Goal: Task Accomplishment & Management: Use online tool/utility

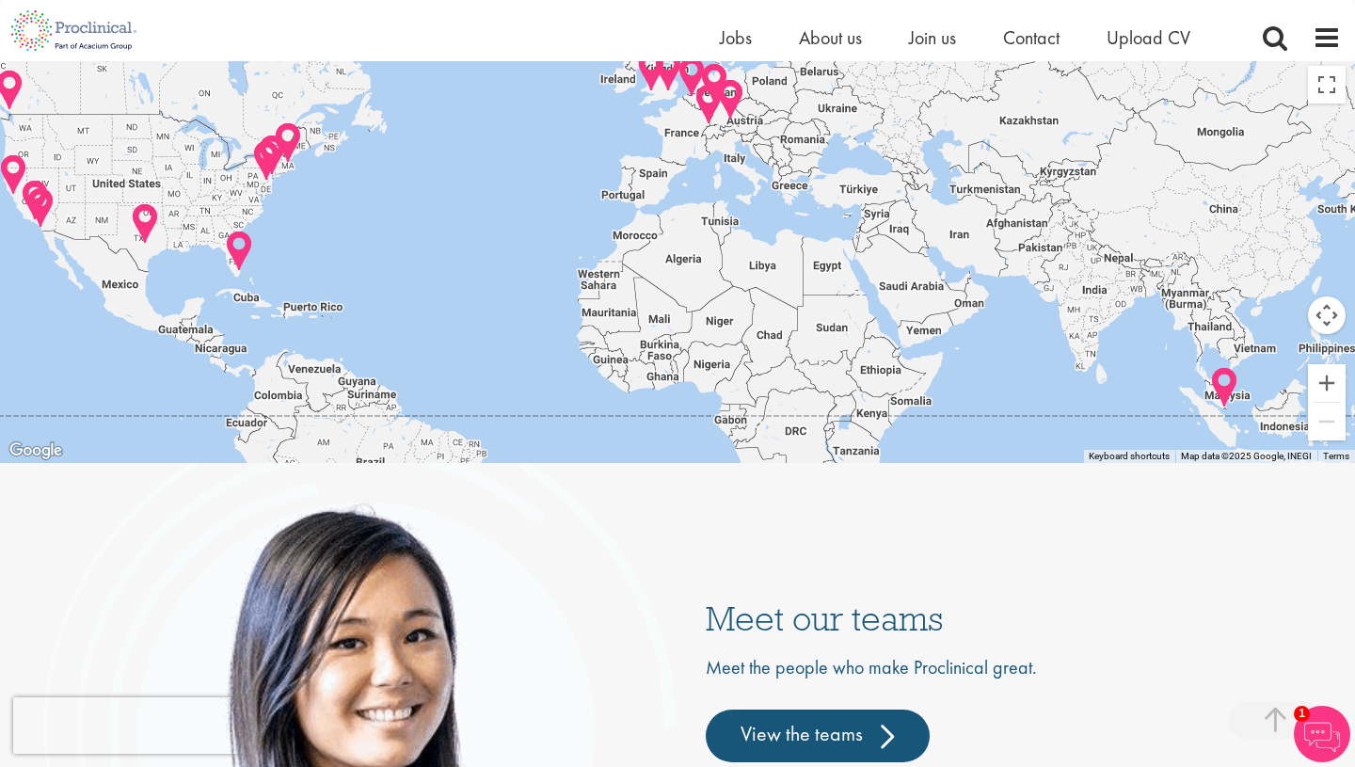
scroll to position [4074, 0]
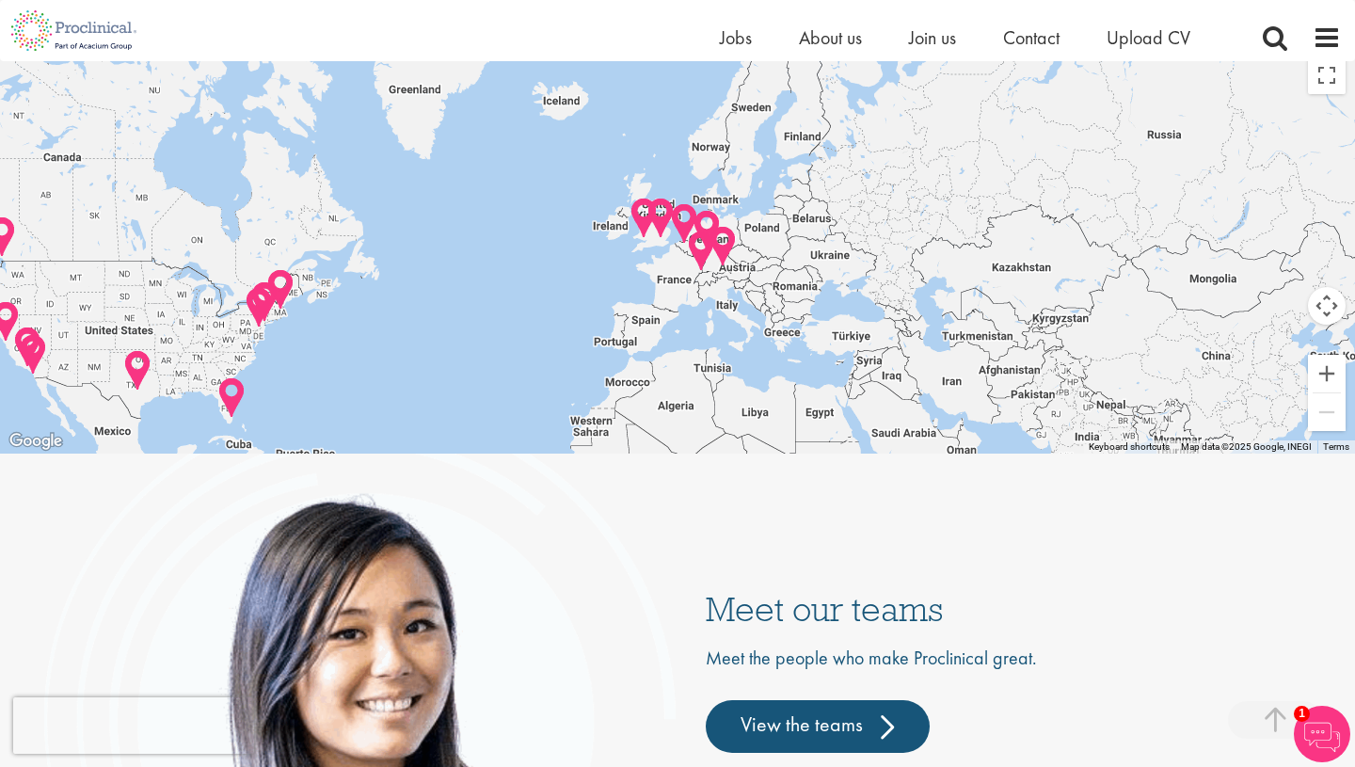
drag, startPoint x: 731, startPoint y: 222, endPoint x: 724, endPoint y: 378, distance: 156.4
click at [724, 378] on div at bounding box center [677, 250] width 1355 height 406
click at [1328, 375] on button "Zoom in" at bounding box center [1327, 374] width 38 height 38
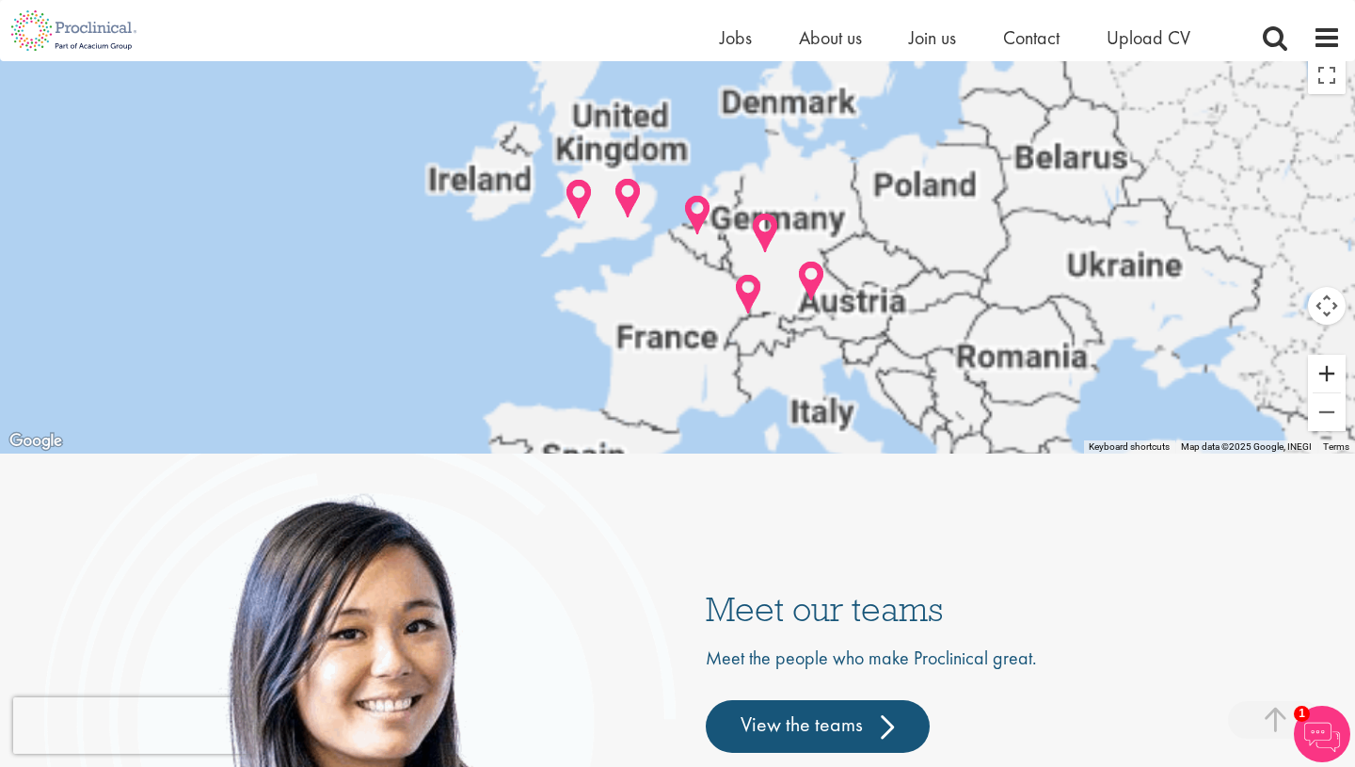
click at [1328, 375] on button "Zoom in" at bounding box center [1327, 374] width 38 height 38
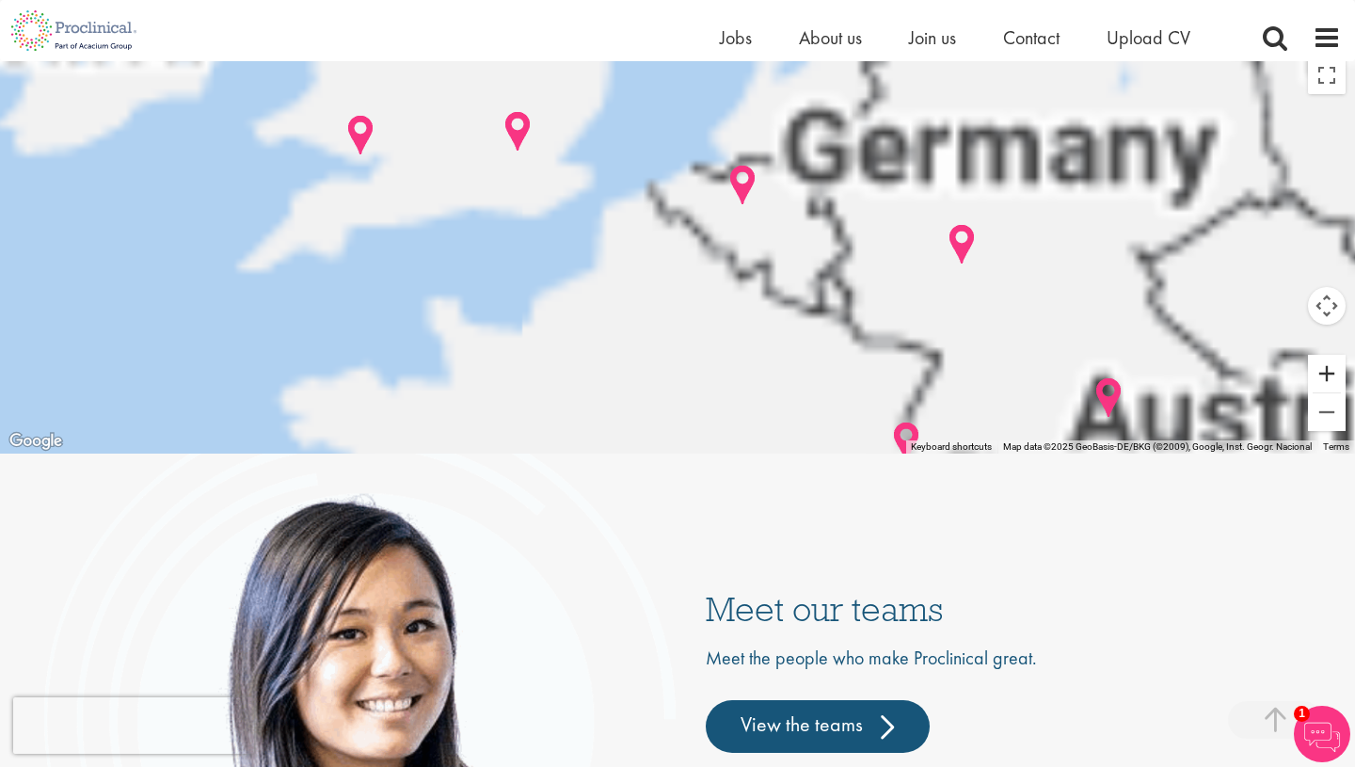
click at [1328, 375] on button "Zoom in" at bounding box center [1327, 374] width 38 height 38
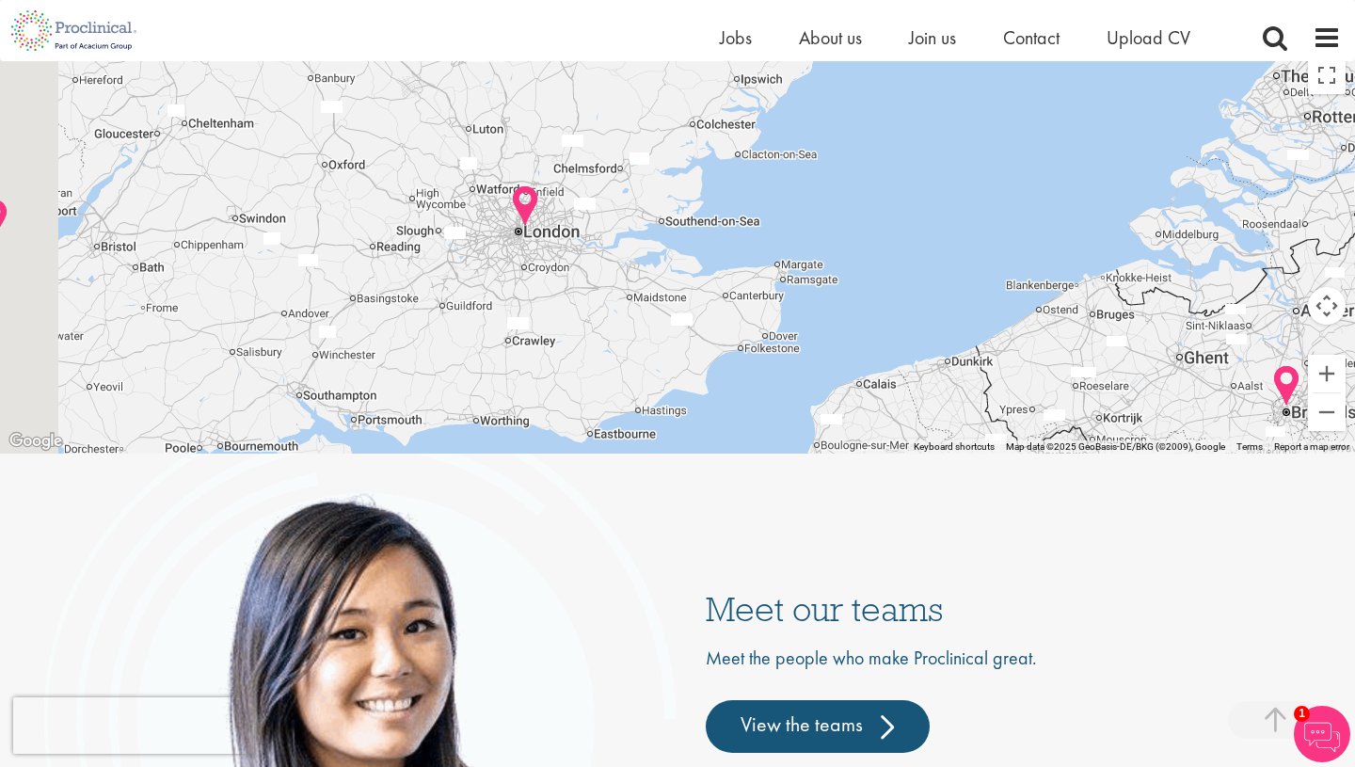
drag, startPoint x: 597, startPoint y: 181, endPoint x: 990, endPoint y: 489, distance: 499.2
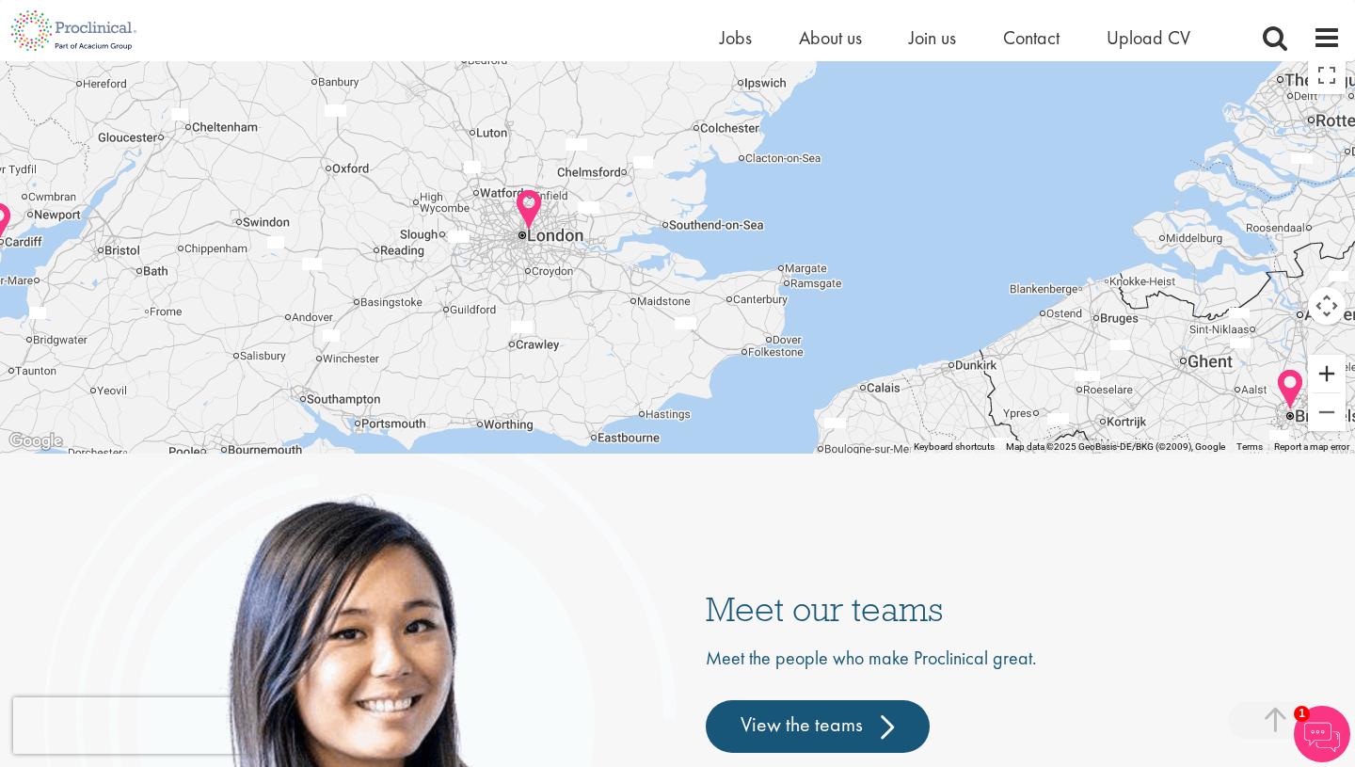
click at [1340, 377] on button "Zoom in" at bounding box center [1327, 374] width 38 height 38
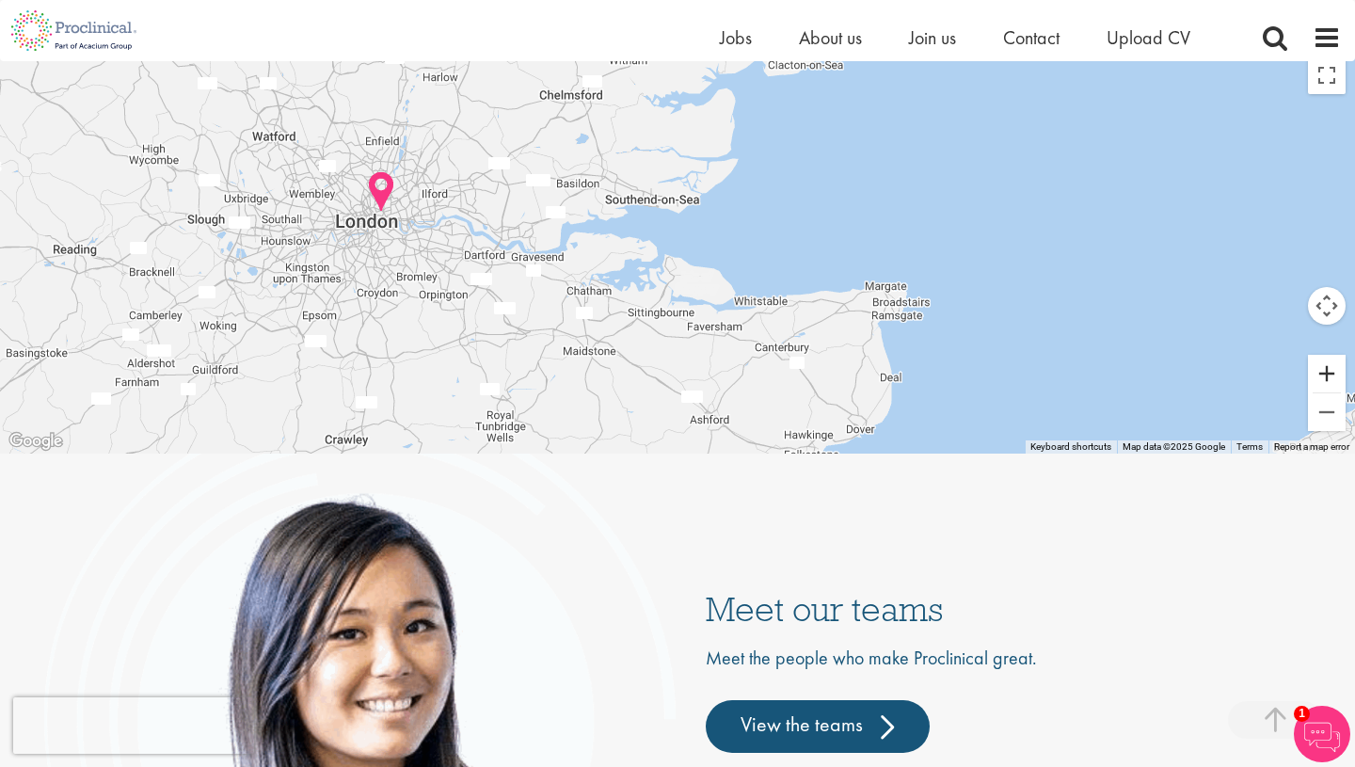
click at [1340, 377] on button "Zoom in" at bounding box center [1327, 374] width 38 height 38
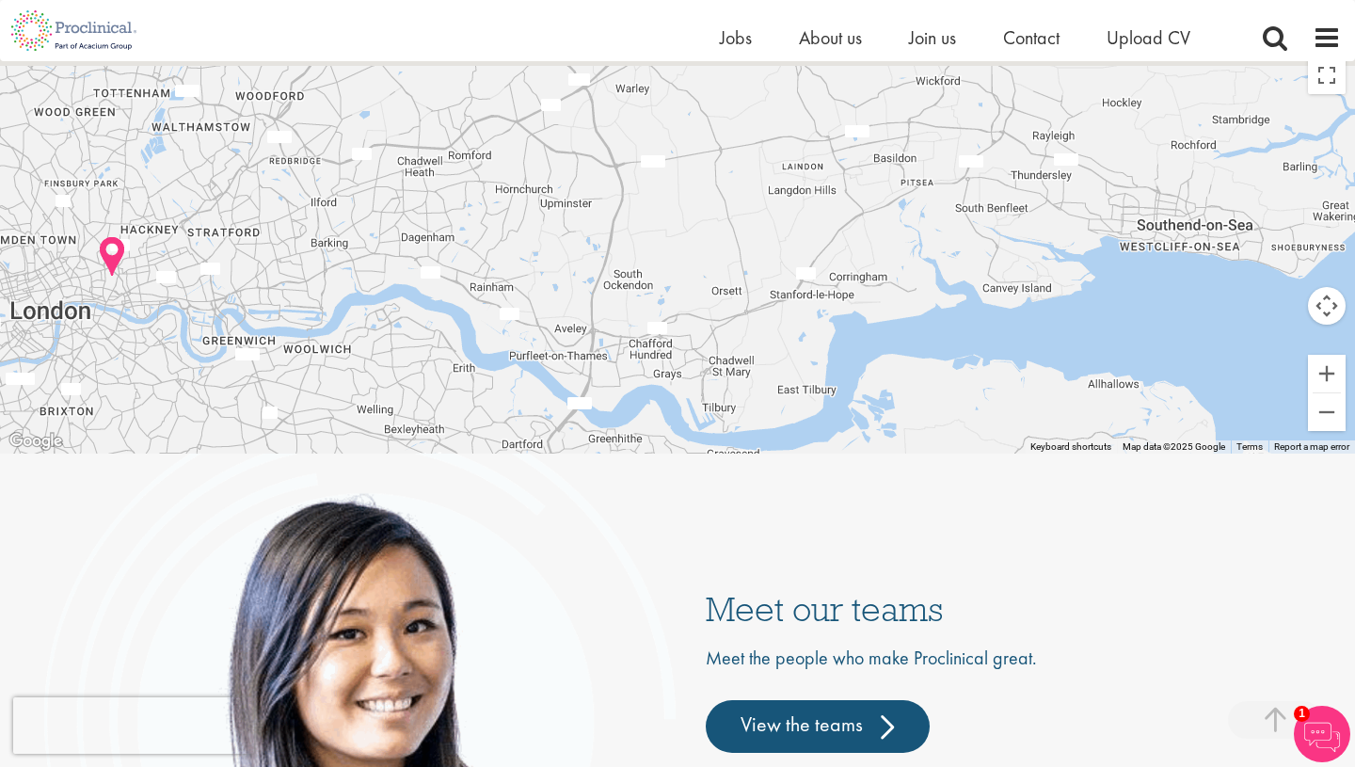
drag, startPoint x: 1023, startPoint y: 362, endPoint x: 1354, endPoint y: 460, distance: 345.4
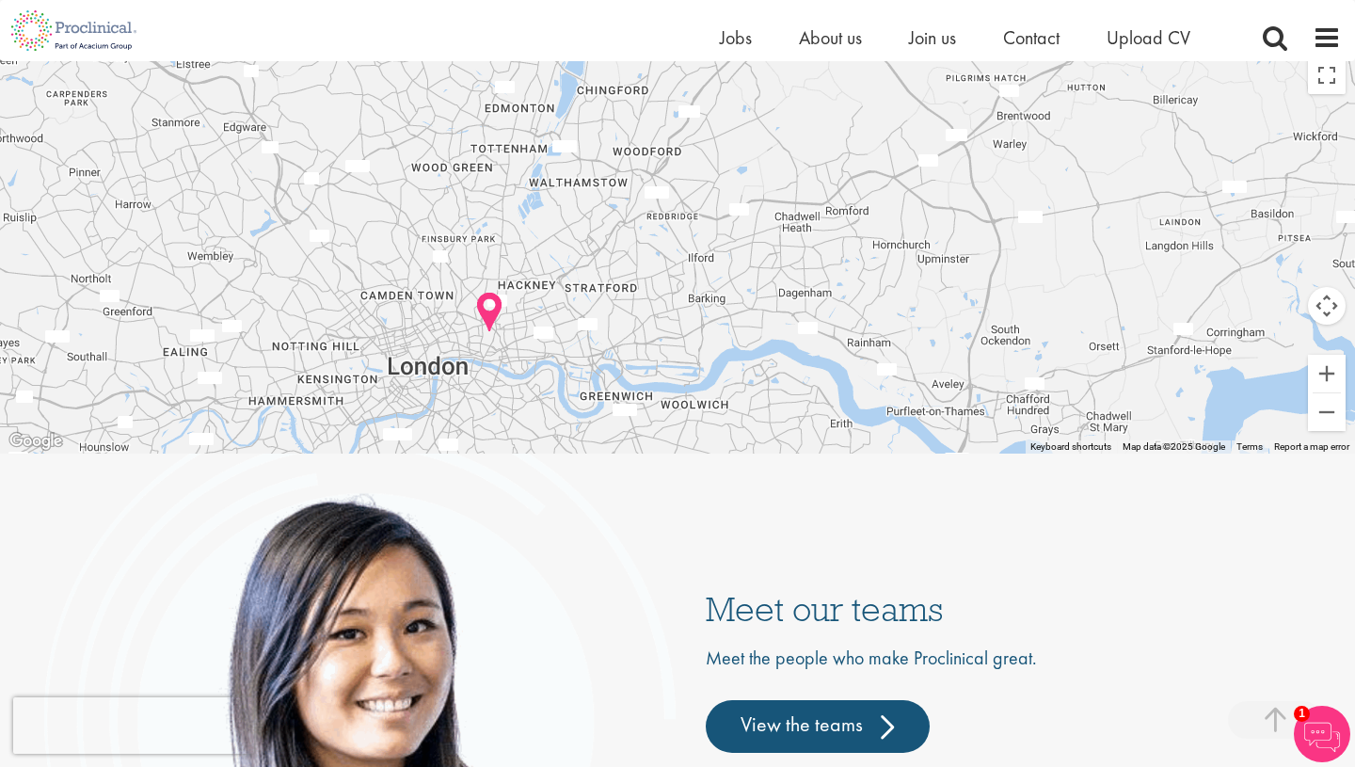
drag, startPoint x: 200, startPoint y: 265, endPoint x: 669, endPoint y: 356, distance: 477.2
click at [669, 356] on div at bounding box center [677, 250] width 1355 height 406
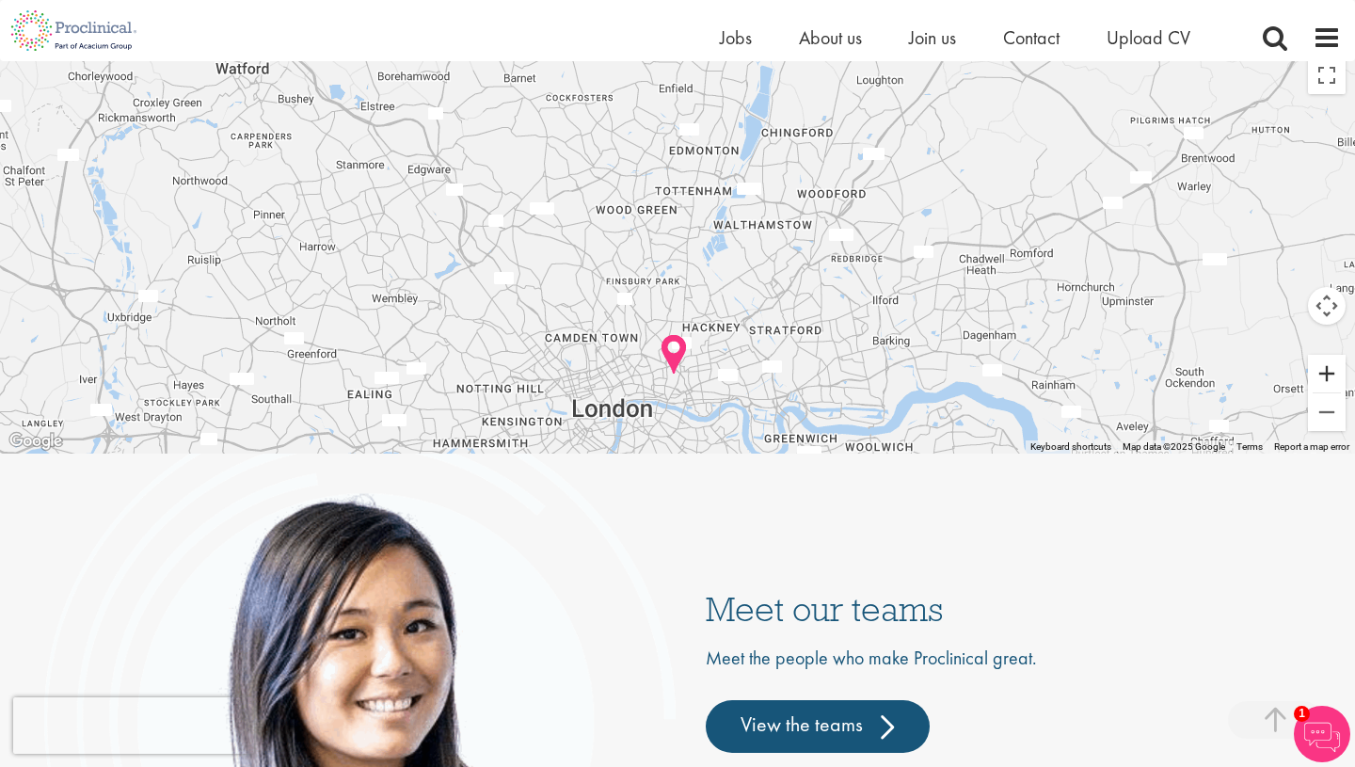
click at [1325, 385] on button "Zoom in" at bounding box center [1327, 374] width 38 height 38
click at [1325, 384] on button "Zoom in" at bounding box center [1327, 374] width 38 height 38
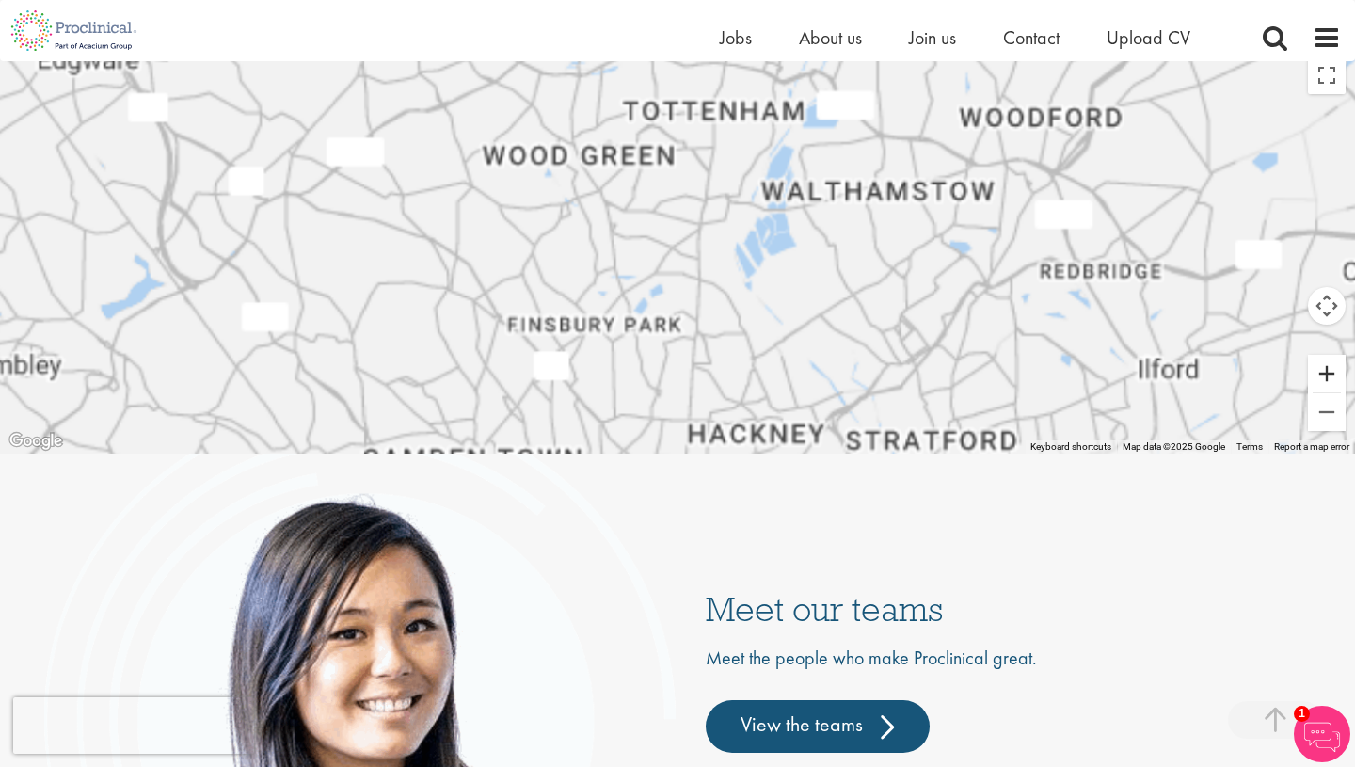
click at [1325, 384] on button "Zoom in" at bounding box center [1327, 374] width 38 height 38
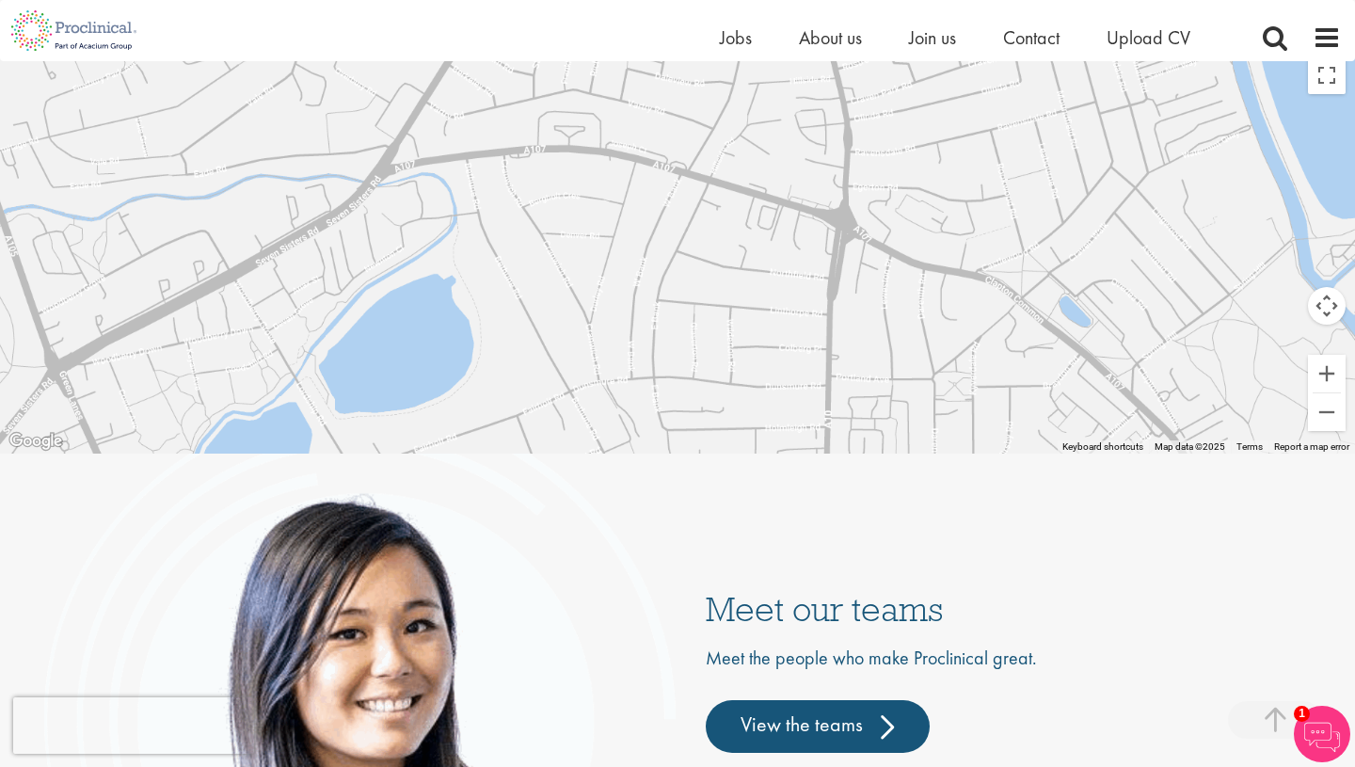
drag, startPoint x: 836, startPoint y: 293, endPoint x: 769, endPoint y: -35, distance: 334.2
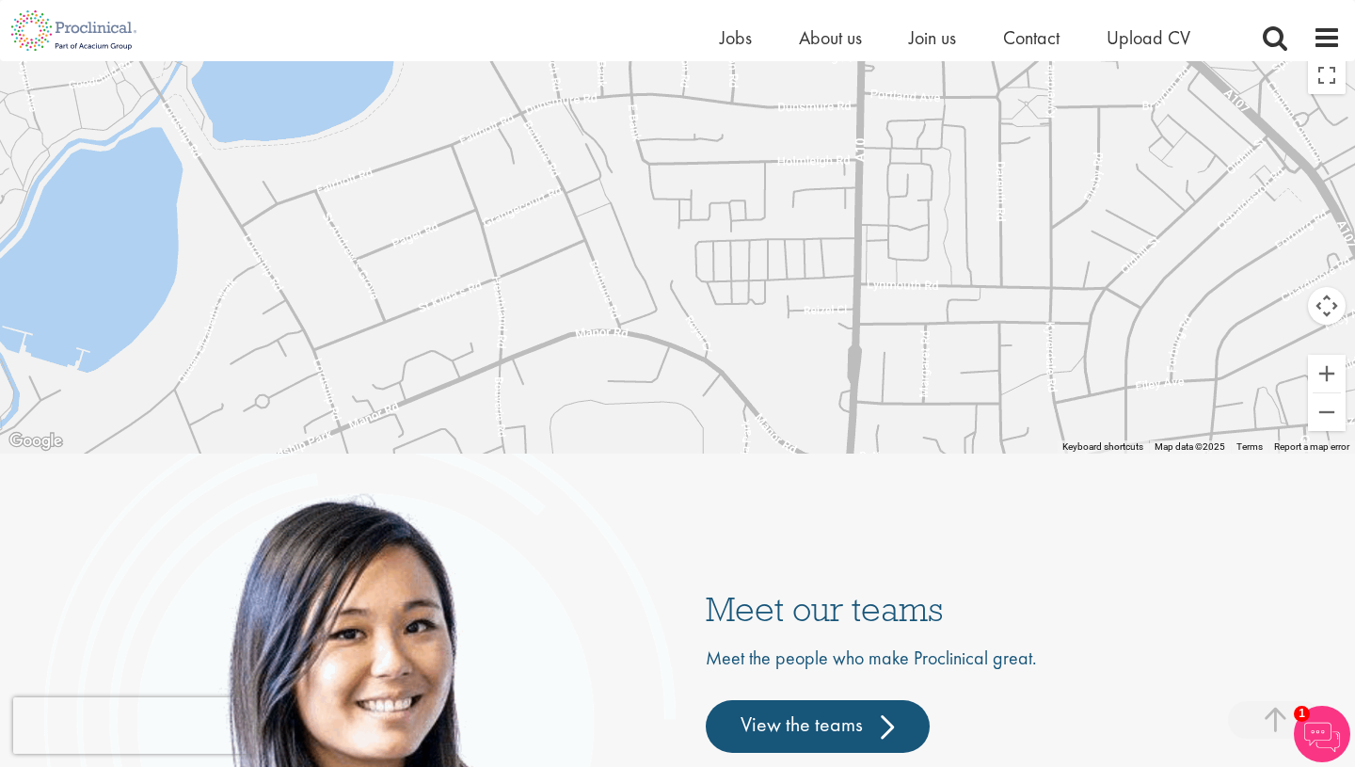
drag, startPoint x: 717, startPoint y: 290, endPoint x: 716, endPoint y: -61, distance: 351.0
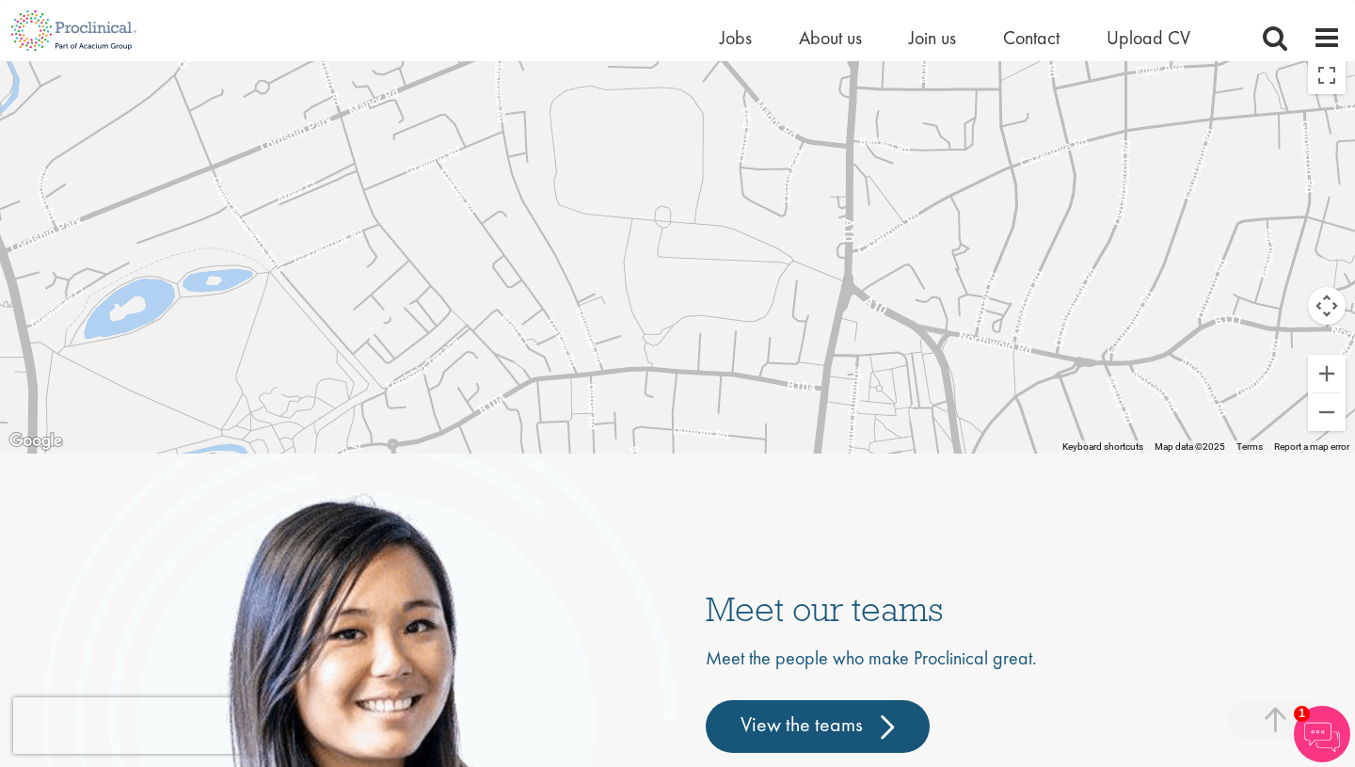
drag, startPoint x: 711, startPoint y: 252, endPoint x: 712, endPoint y: -61, distance: 313.3
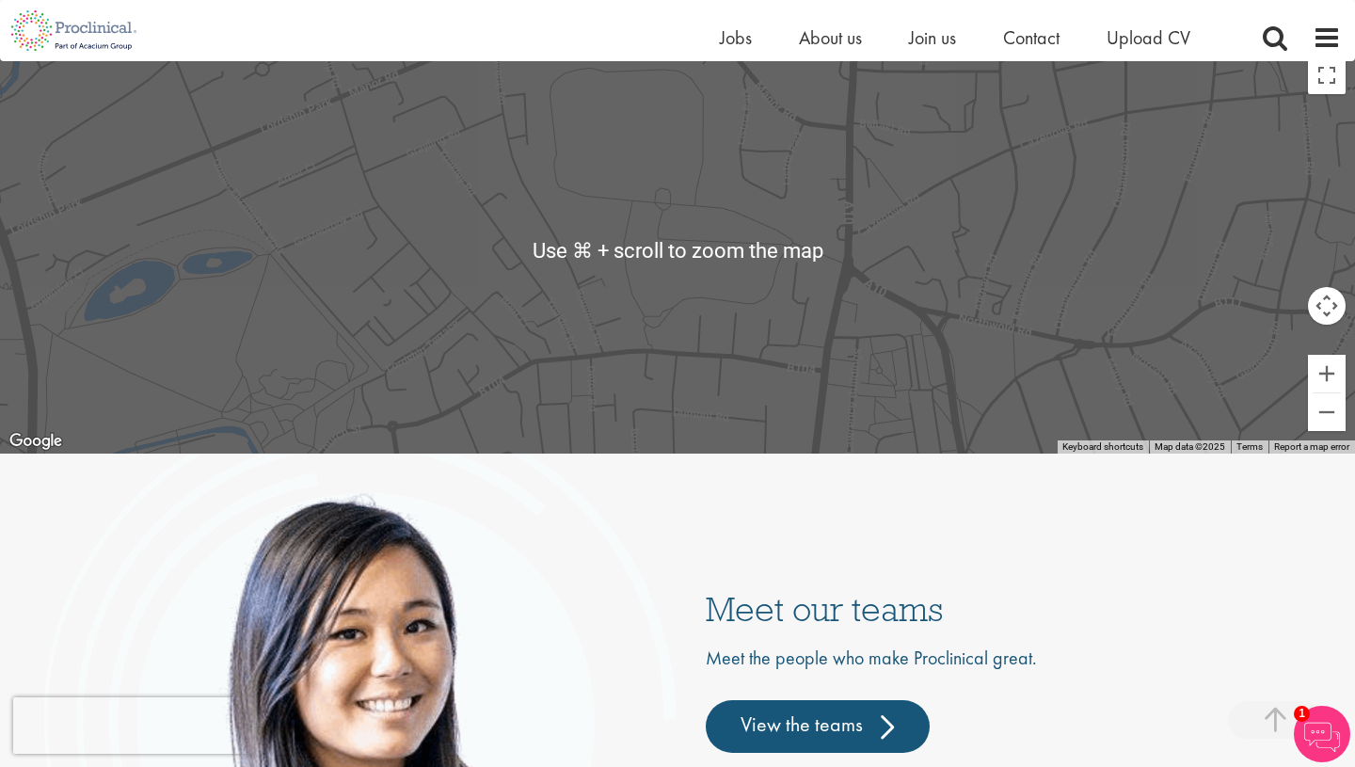
scroll to position [4054, 0]
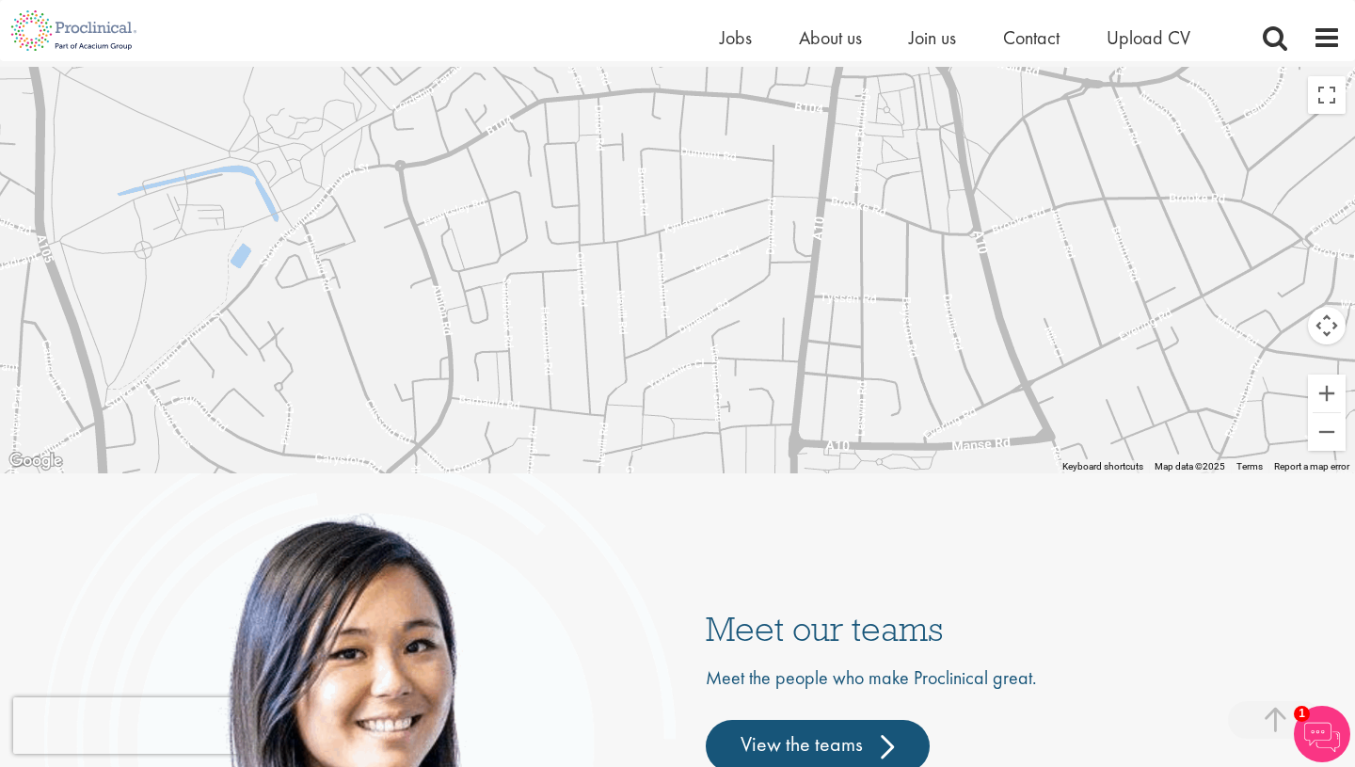
drag, startPoint x: 714, startPoint y: 403, endPoint x: 718, endPoint y: 112, distance: 290.8
click at [718, 112] on div at bounding box center [677, 270] width 1355 height 406
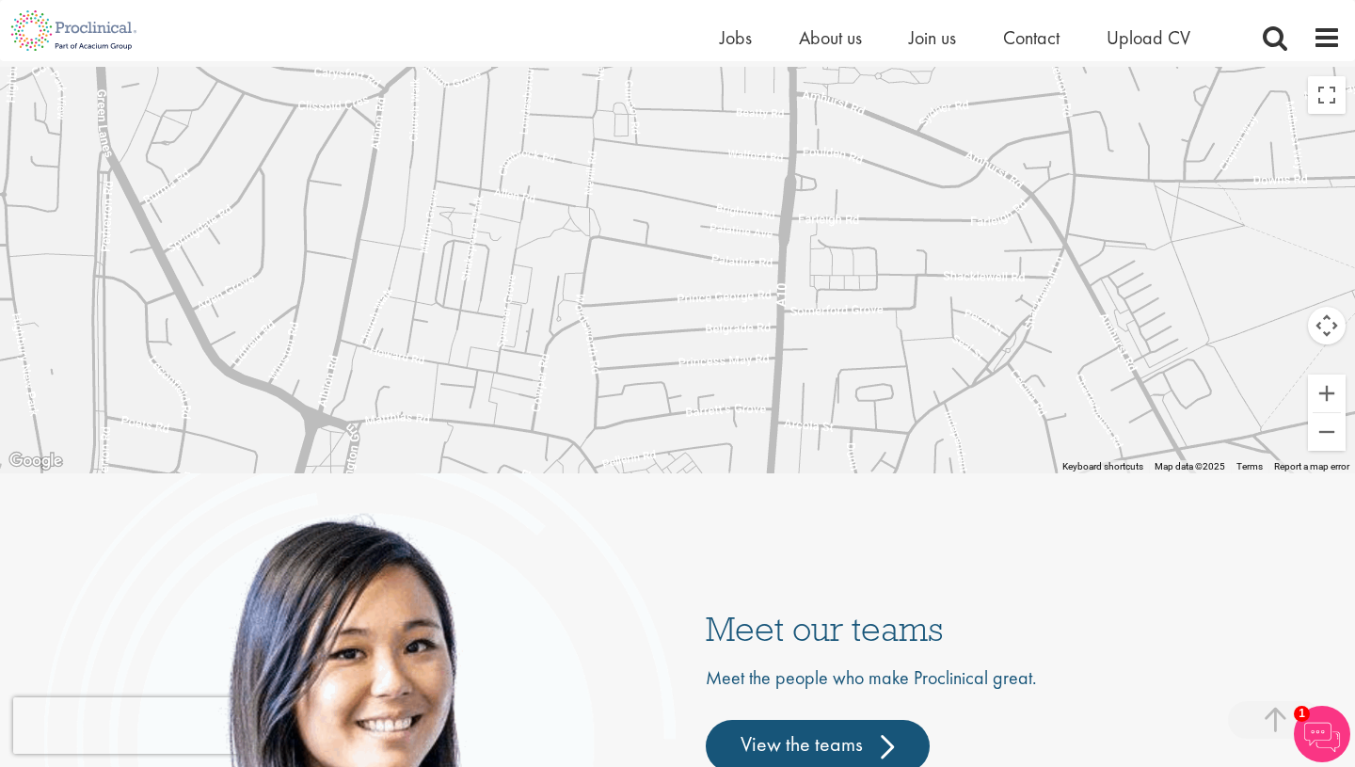
drag, startPoint x: 732, startPoint y: 359, endPoint x: 736, endPoint y: 0, distance: 359.4
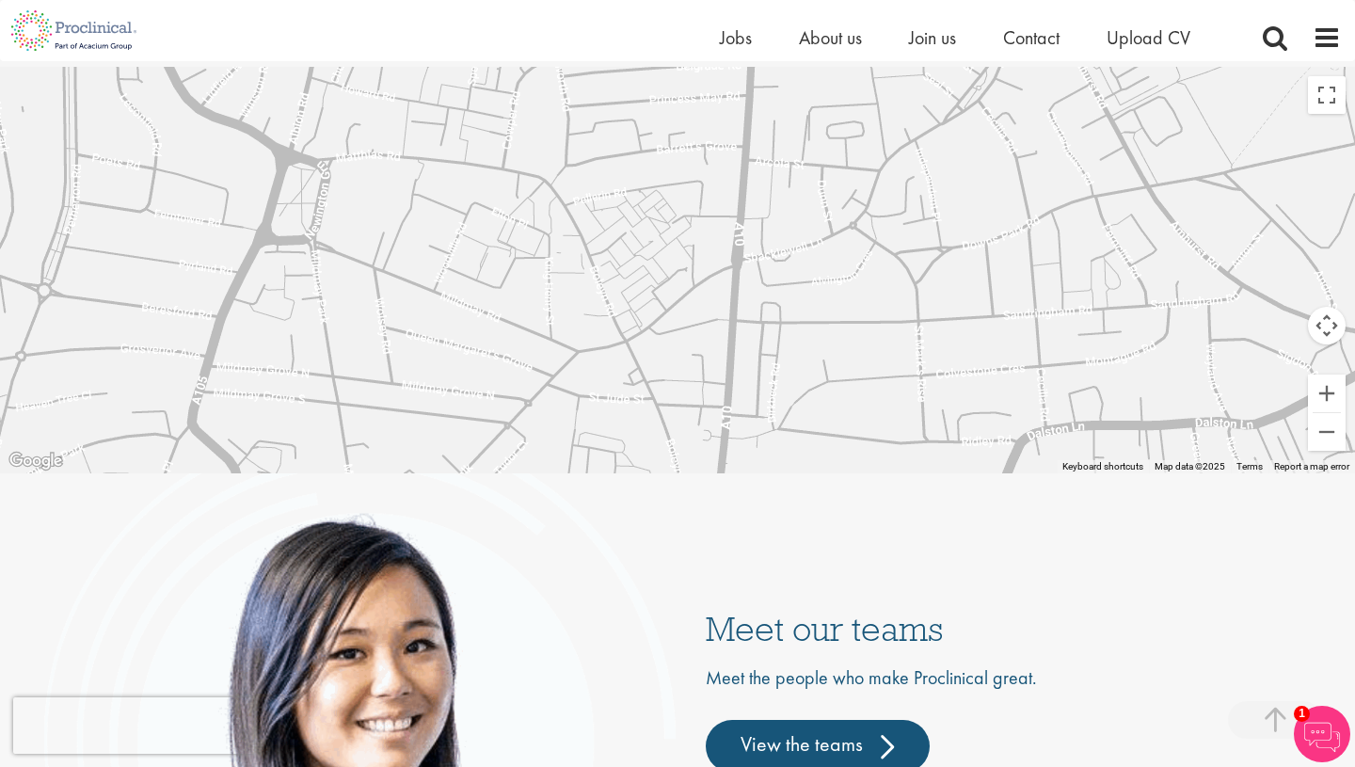
drag, startPoint x: 715, startPoint y: 402, endPoint x: 687, endPoint y: 129, distance: 274.3
click at [687, 129] on div at bounding box center [677, 270] width 1355 height 406
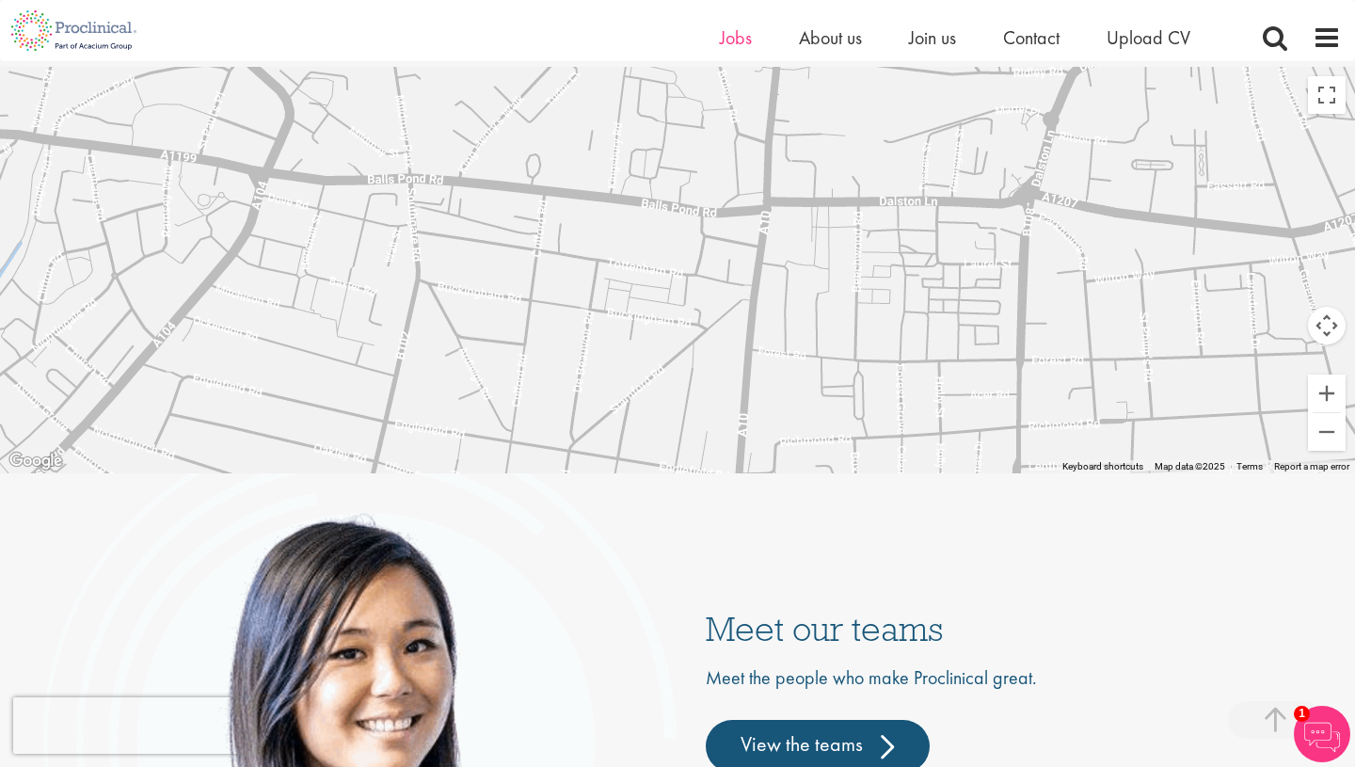
drag, startPoint x: 716, startPoint y: 205, endPoint x: 741, endPoint y: 39, distance: 168.5
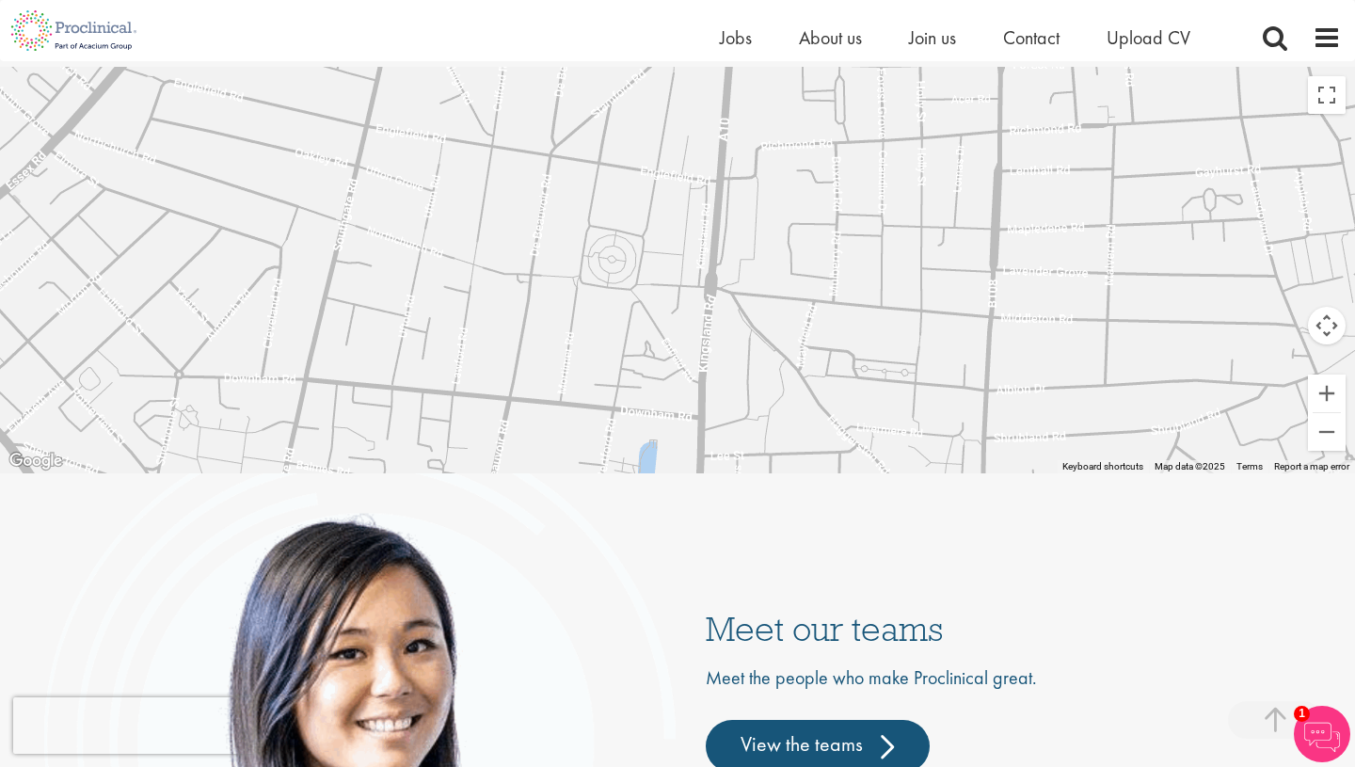
drag, startPoint x: 704, startPoint y: 401, endPoint x: 686, endPoint y: 104, distance: 296.9
click at [686, 104] on div at bounding box center [677, 270] width 1355 height 406
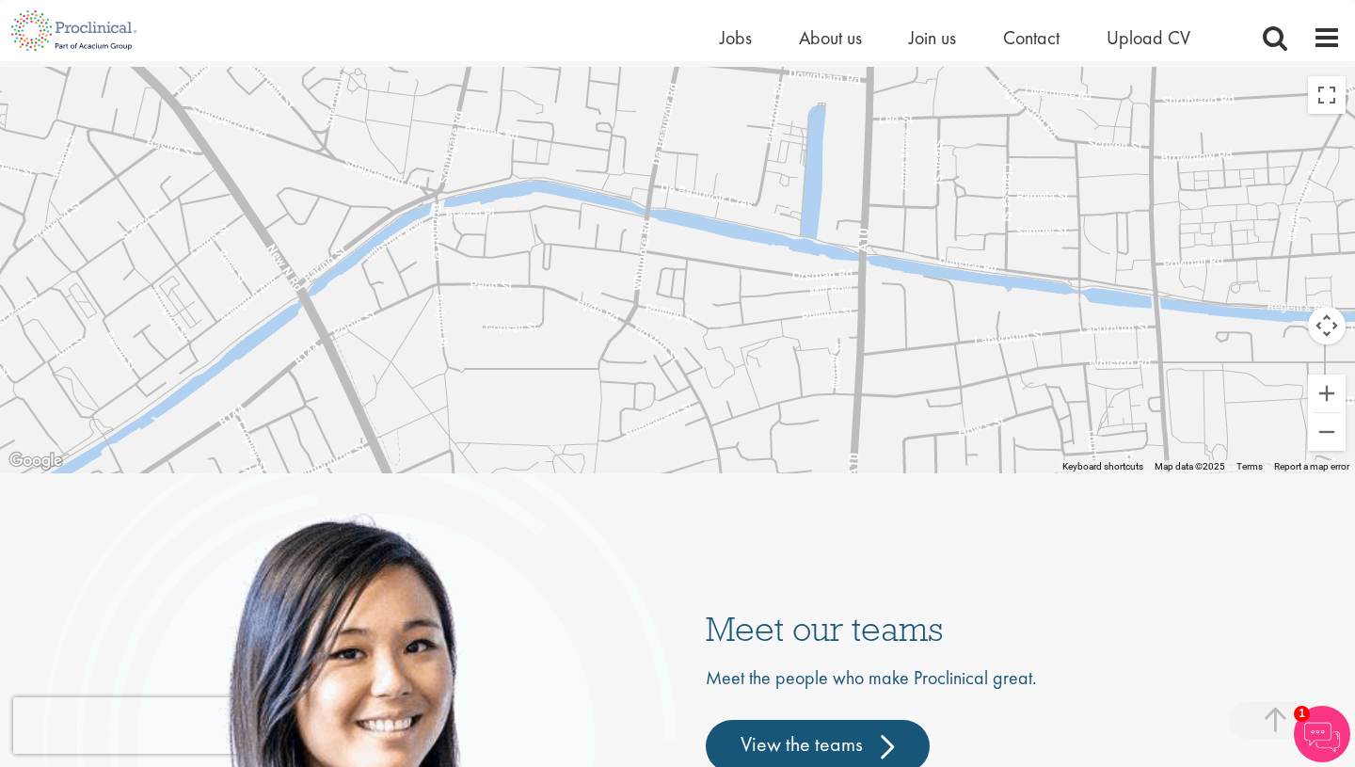
drag, startPoint x: 605, startPoint y: 358, endPoint x: 772, endPoint y: 19, distance: 377.9
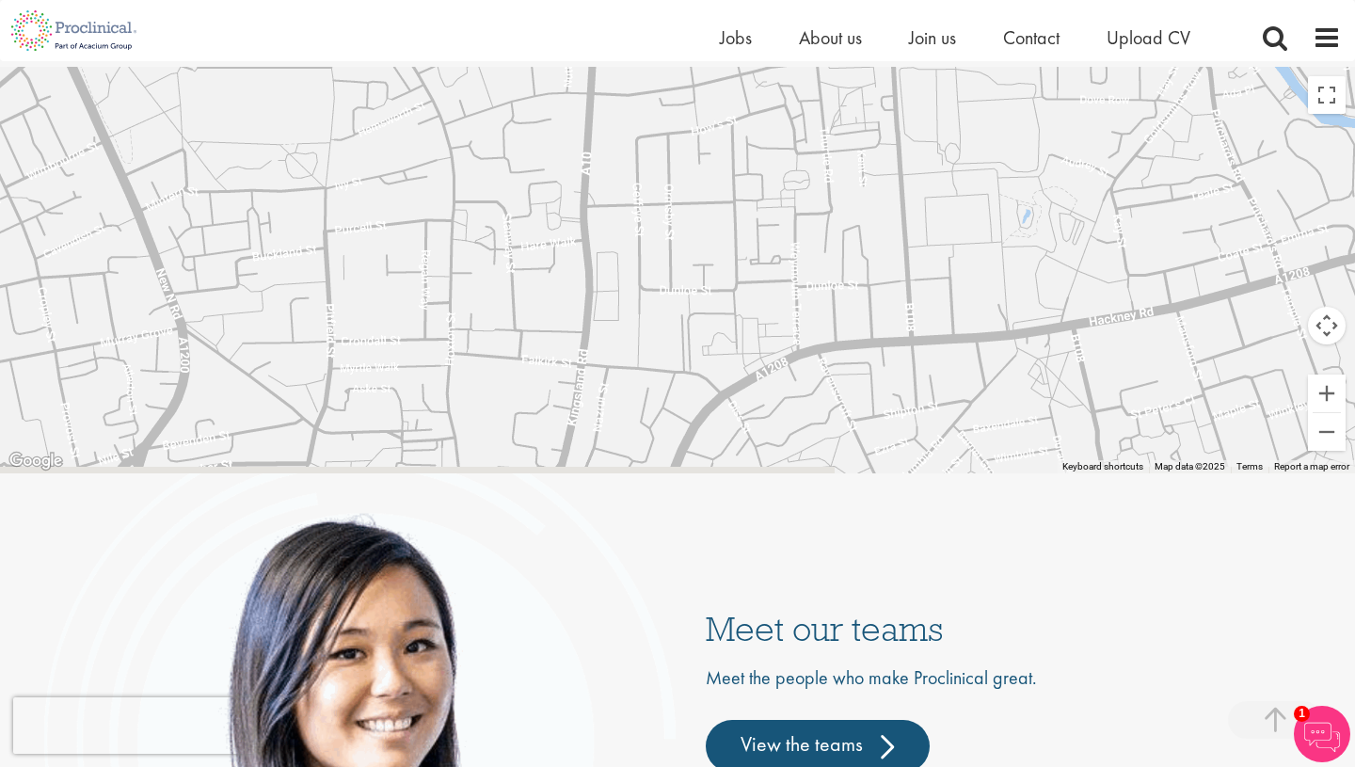
drag, startPoint x: 743, startPoint y: 317, endPoint x: 474, endPoint y: 15, distance: 404.5
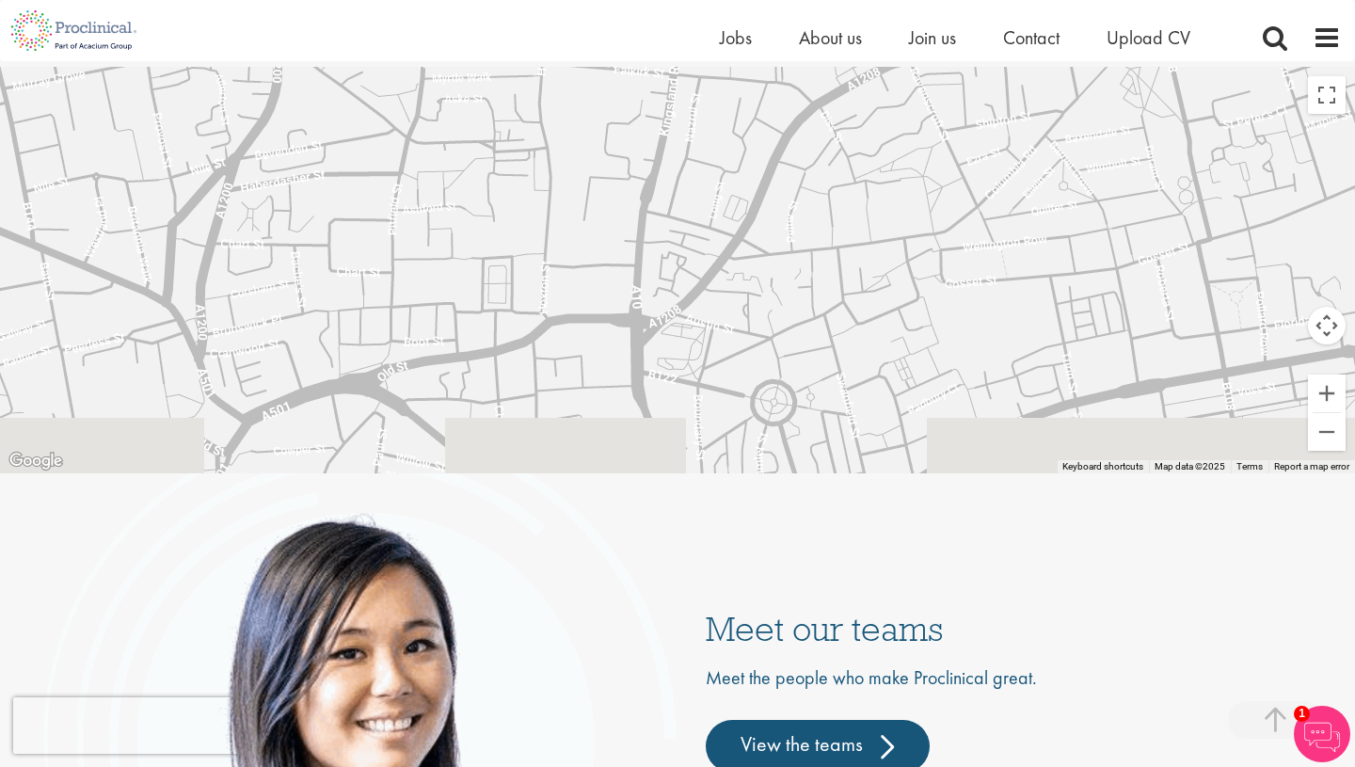
drag, startPoint x: 418, startPoint y: 294, endPoint x: 509, endPoint y: 2, distance: 305.6
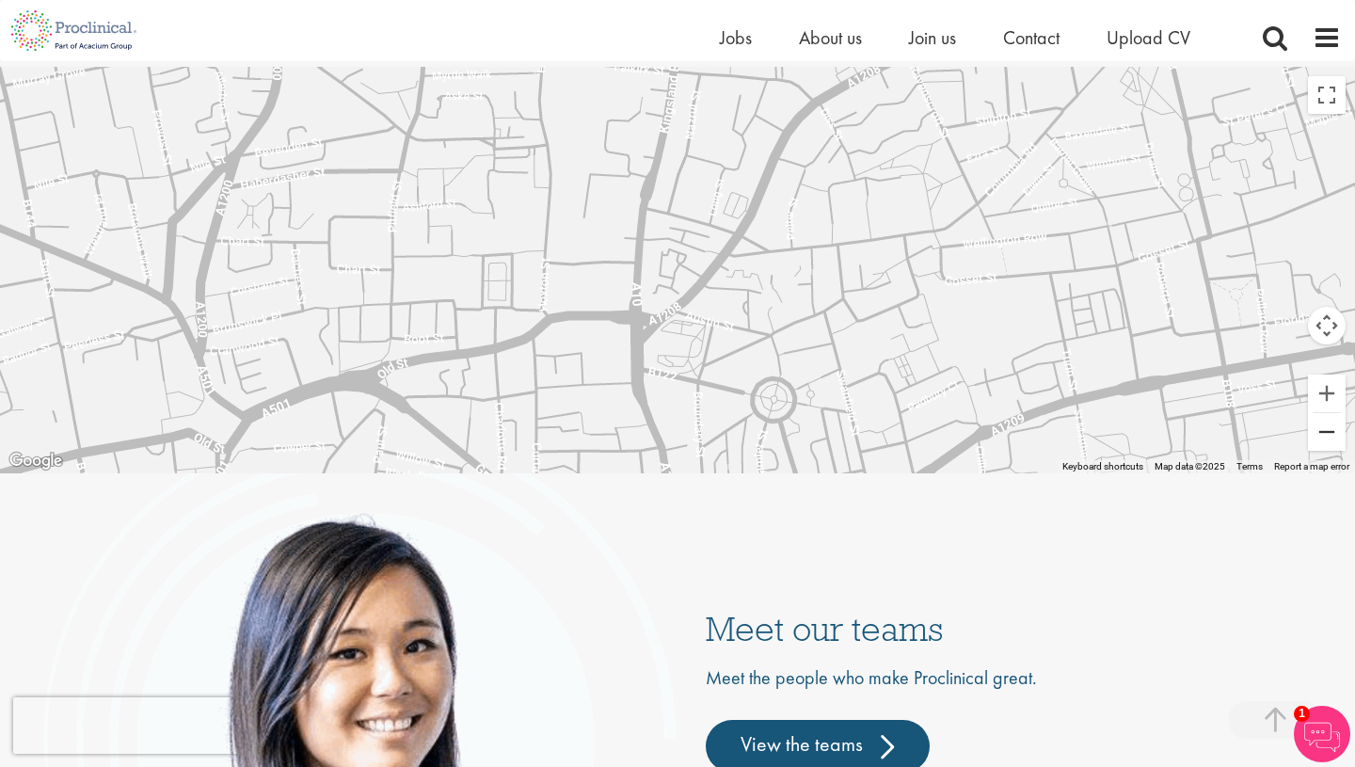
click at [1333, 425] on button "Zoom out" at bounding box center [1327, 432] width 38 height 38
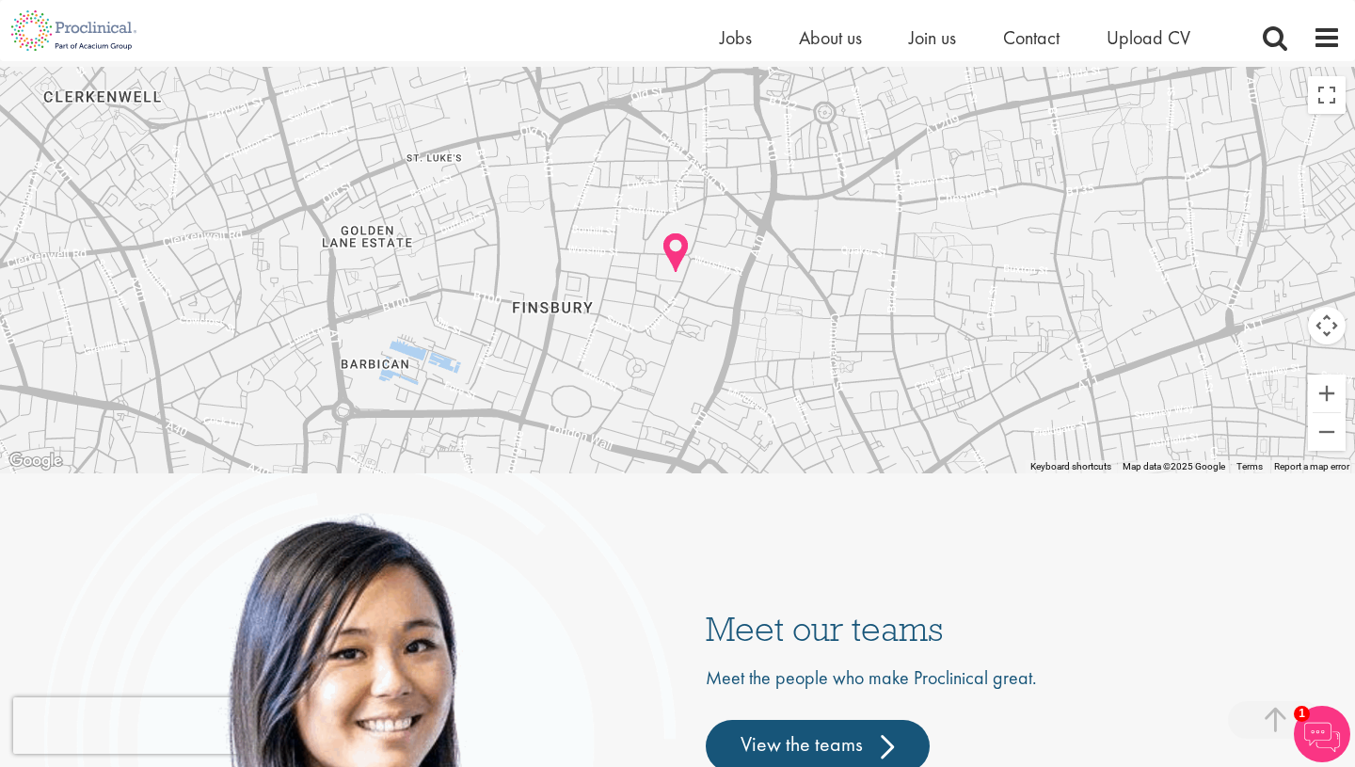
drag, startPoint x: 817, startPoint y: 321, endPoint x: 916, endPoint y: 91, distance: 249.9
click at [916, 92] on div at bounding box center [677, 270] width 1355 height 406
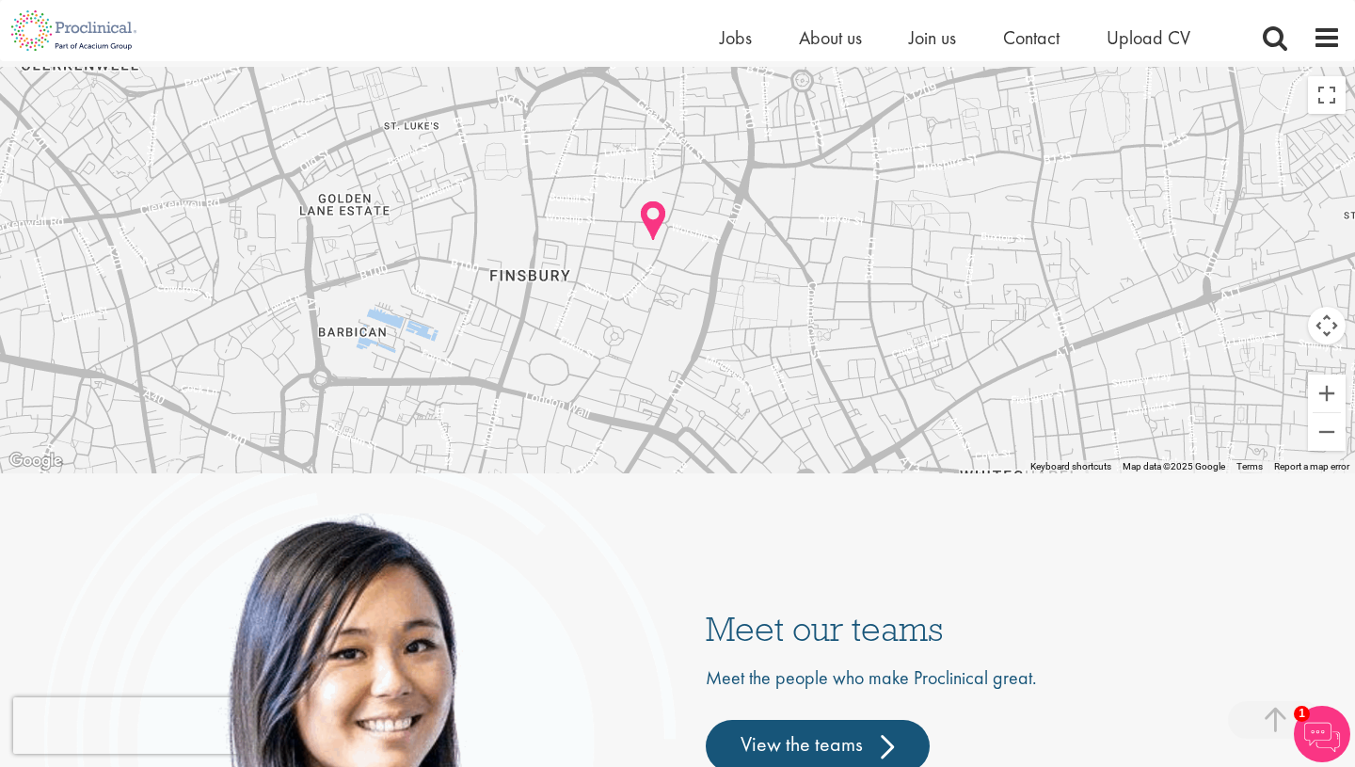
drag, startPoint x: 699, startPoint y: 383, endPoint x: 677, endPoint y: 360, distance: 31.9
click at [677, 360] on div at bounding box center [677, 270] width 1355 height 406
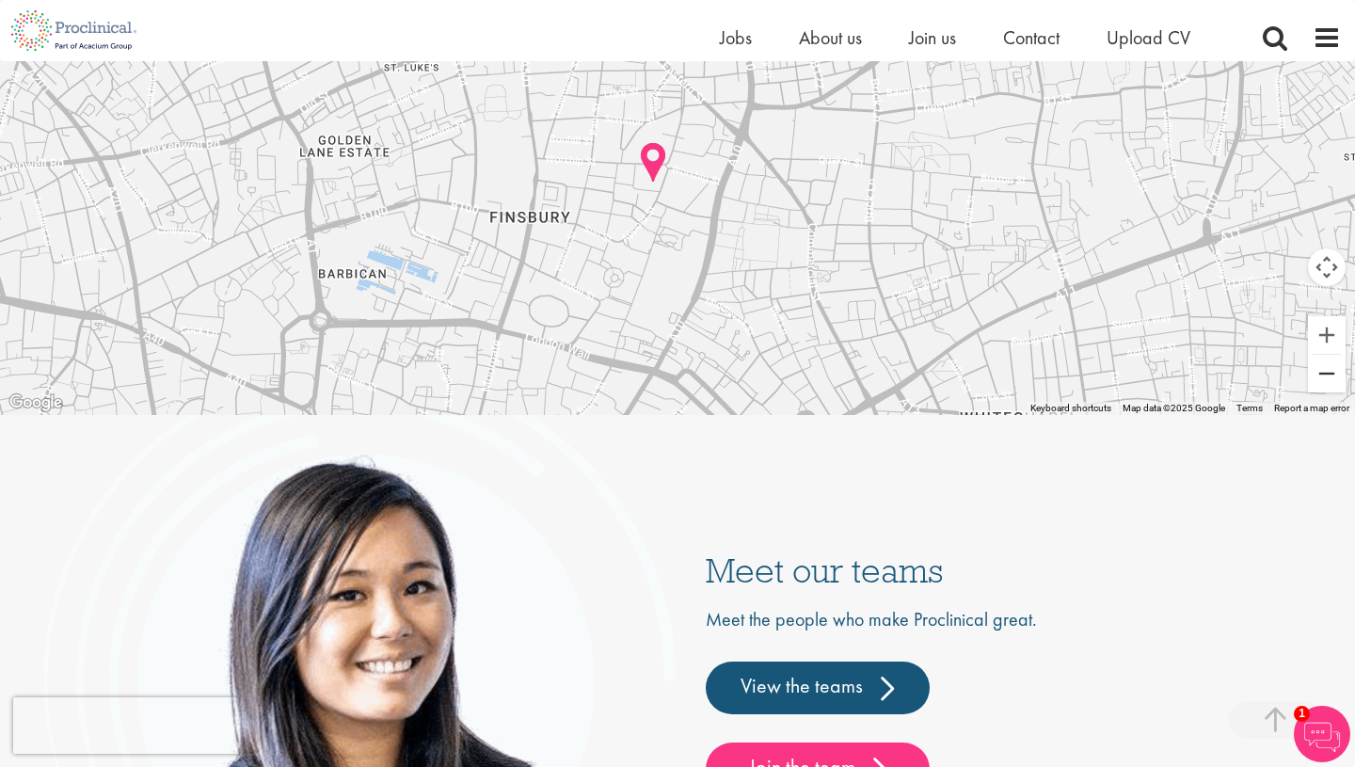
click at [1330, 364] on button "Zoom out" at bounding box center [1327, 374] width 38 height 38
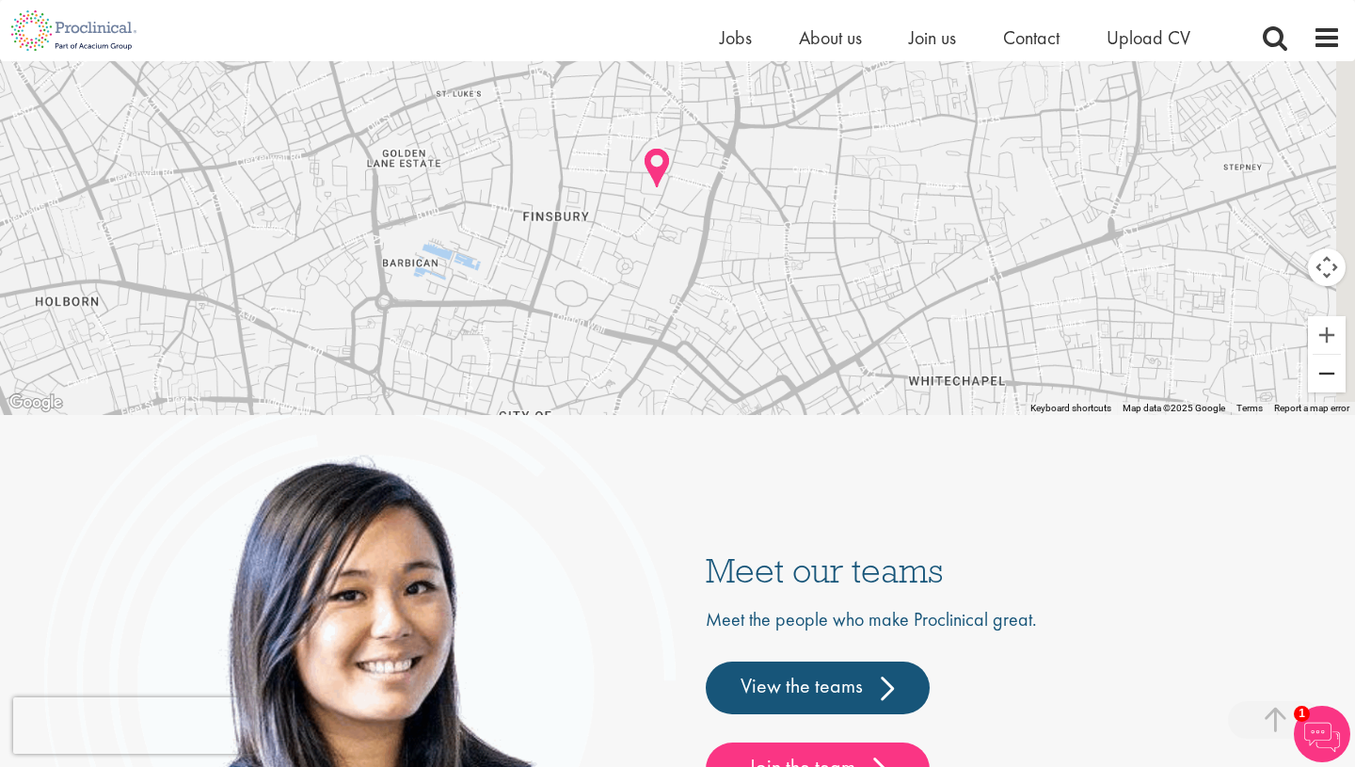
click at [1330, 364] on button "Zoom out" at bounding box center [1327, 374] width 38 height 38
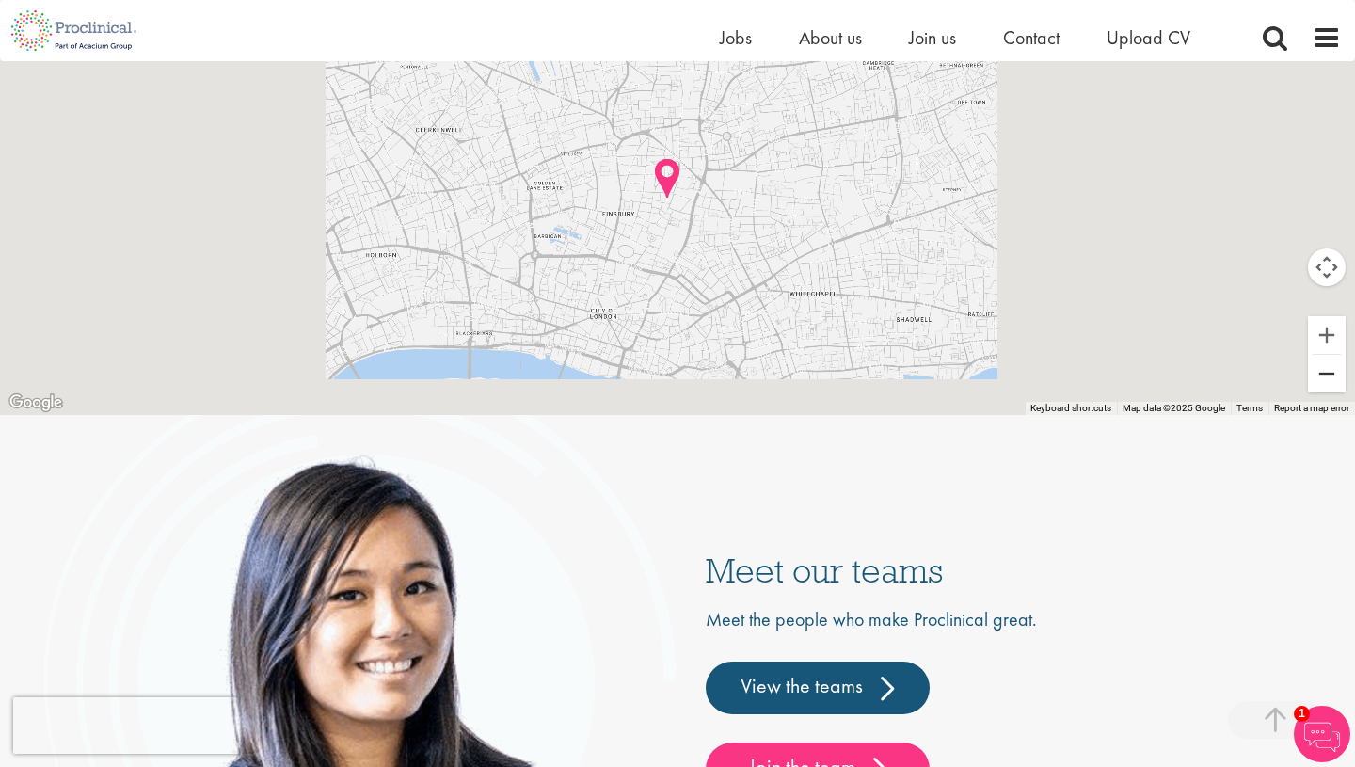
click at [1330, 364] on button "Zoom out" at bounding box center [1327, 374] width 38 height 38
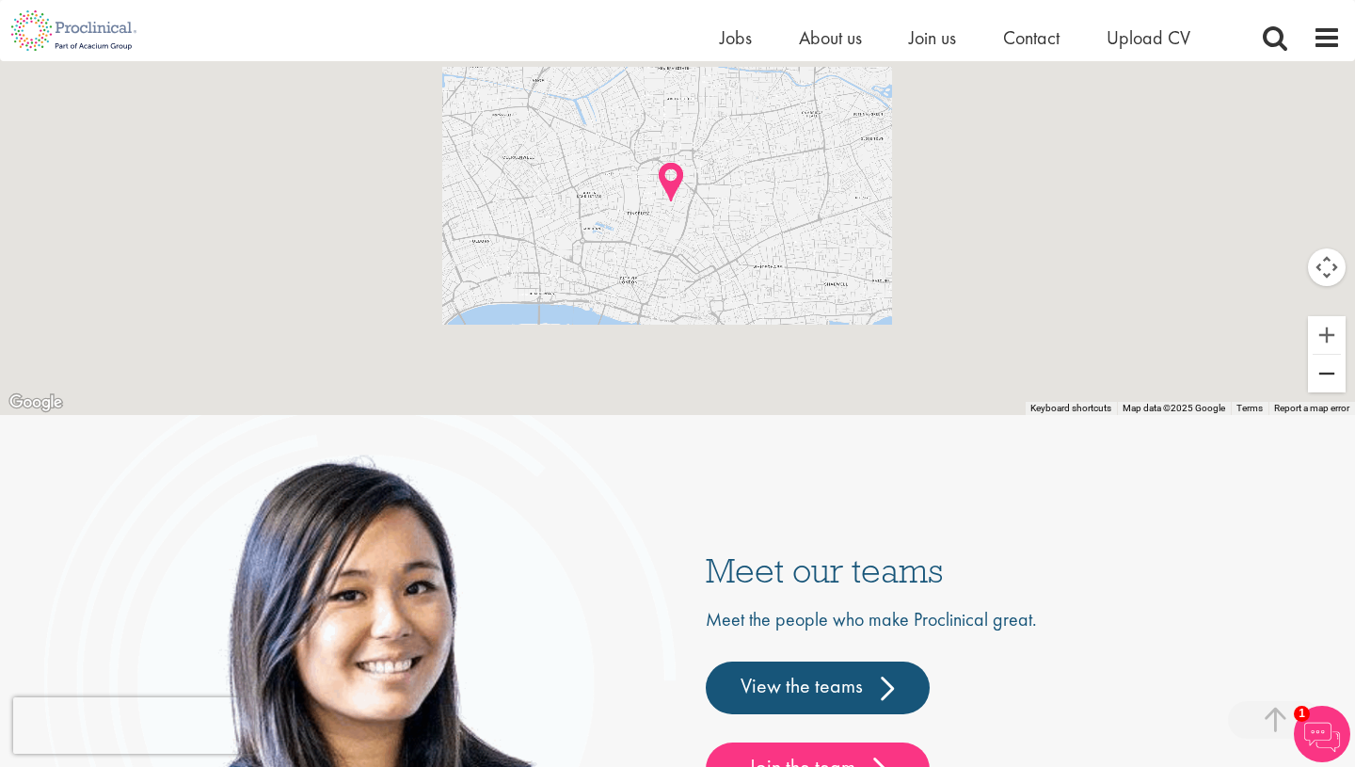
click at [1330, 364] on button "Zoom out" at bounding box center [1327, 374] width 38 height 38
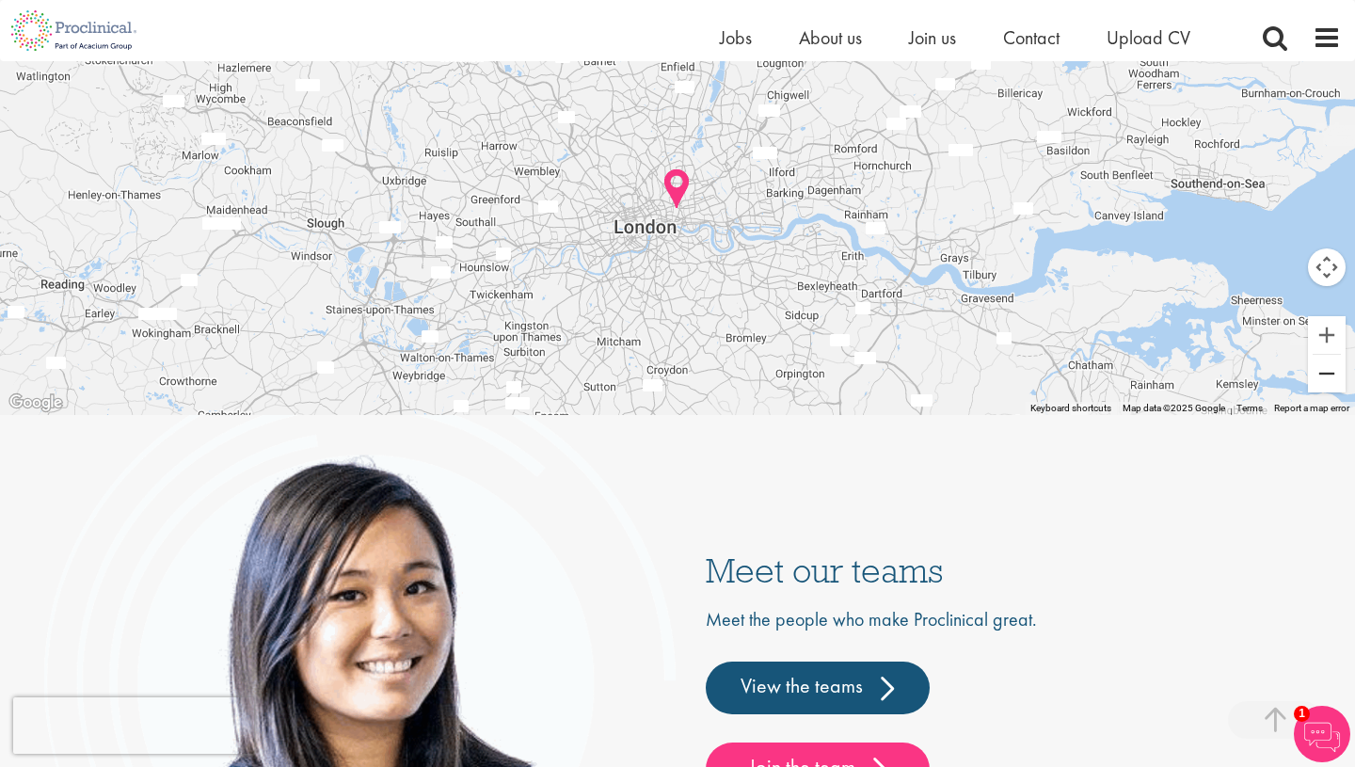
click at [1330, 364] on button "Zoom out" at bounding box center [1327, 374] width 38 height 38
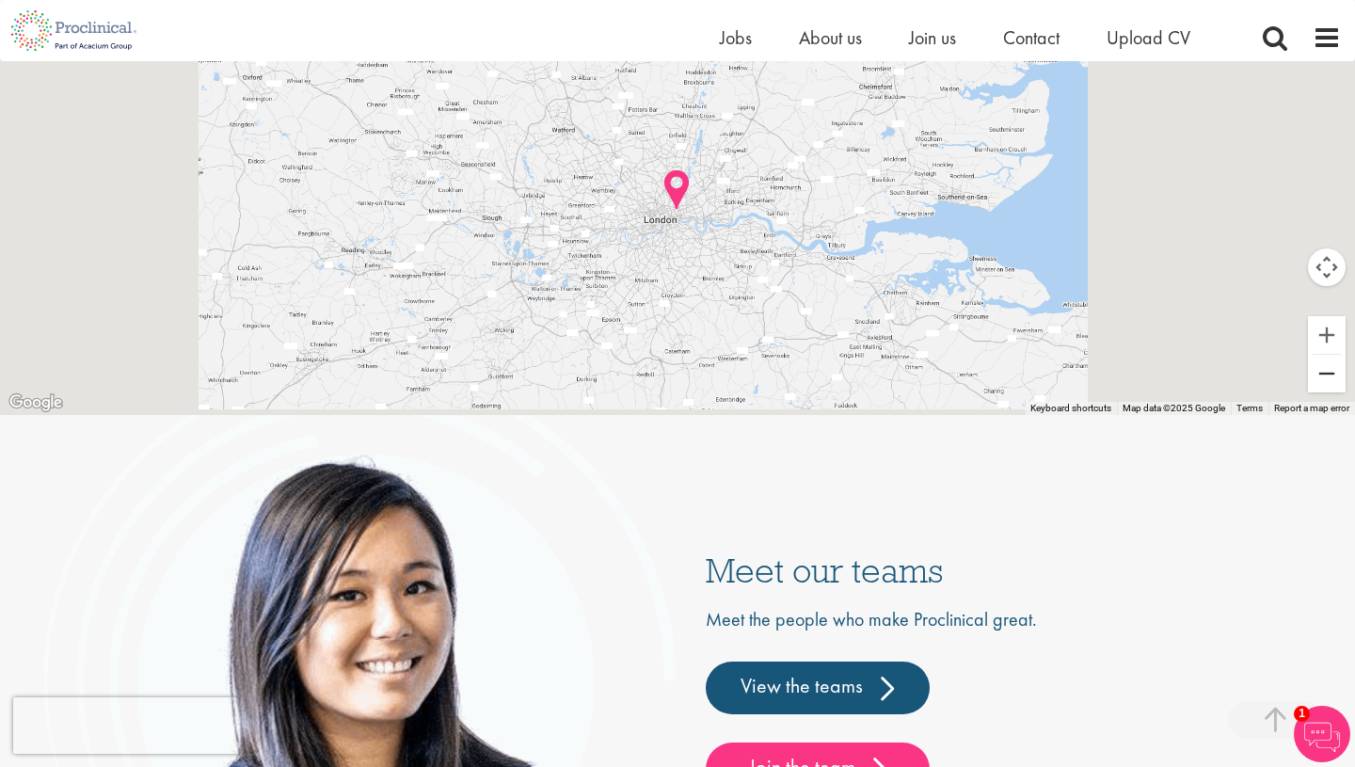
click at [1330, 364] on button "Zoom out" at bounding box center [1327, 374] width 38 height 38
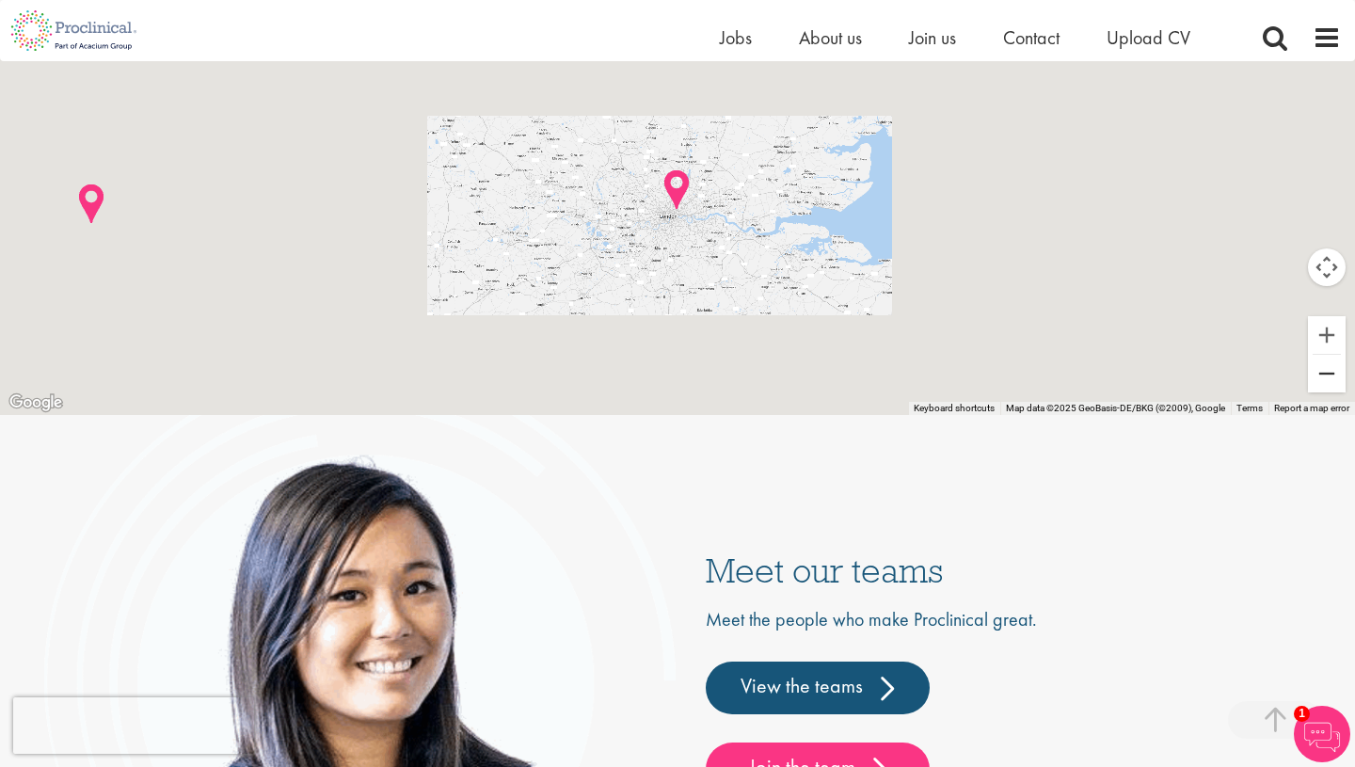
click at [1330, 364] on button "Zoom out" at bounding box center [1327, 374] width 38 height 38
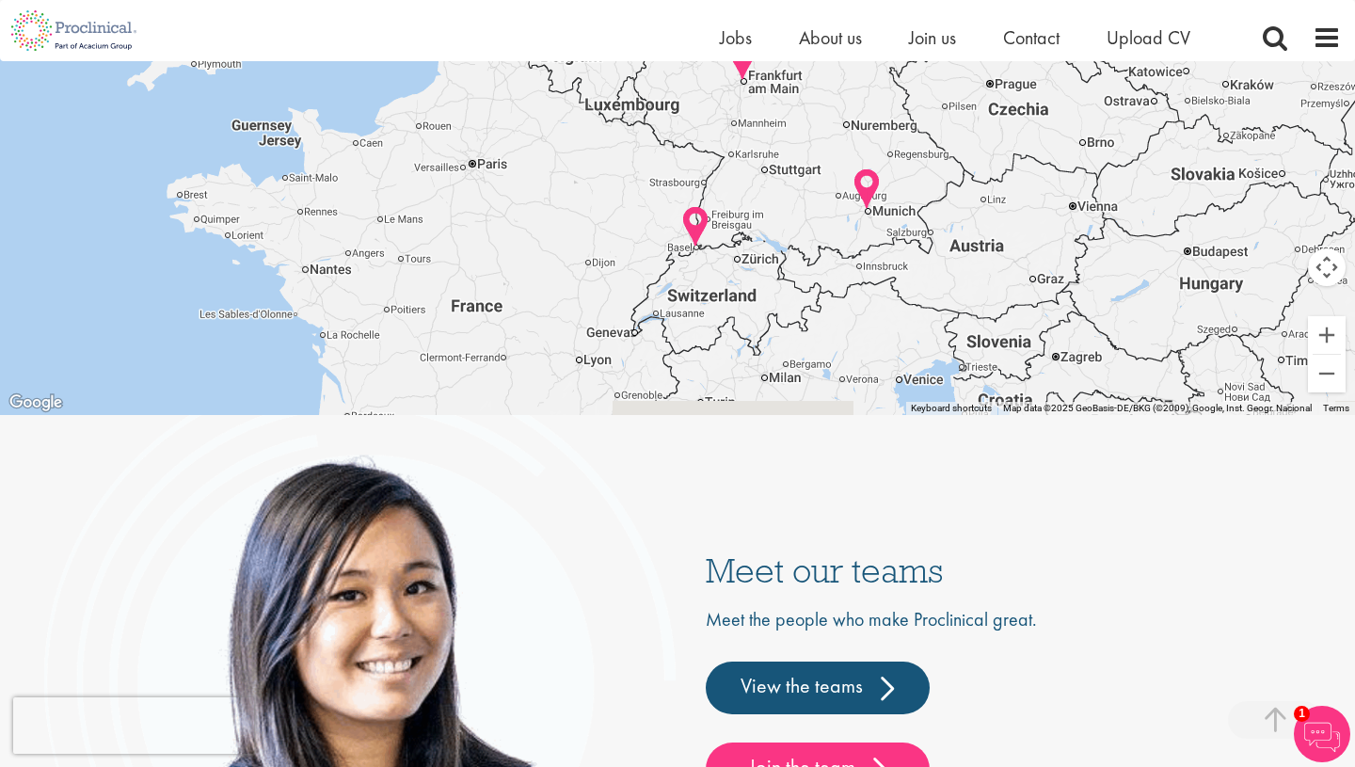
drag, startPoint x: 826, startPoint y: 143, endPoint x: 517, endPoint y: -80, distance: 381.5
click at [1324, 385] on button "Zoom out" at bounding box center [1327, 374] width 38 height 38
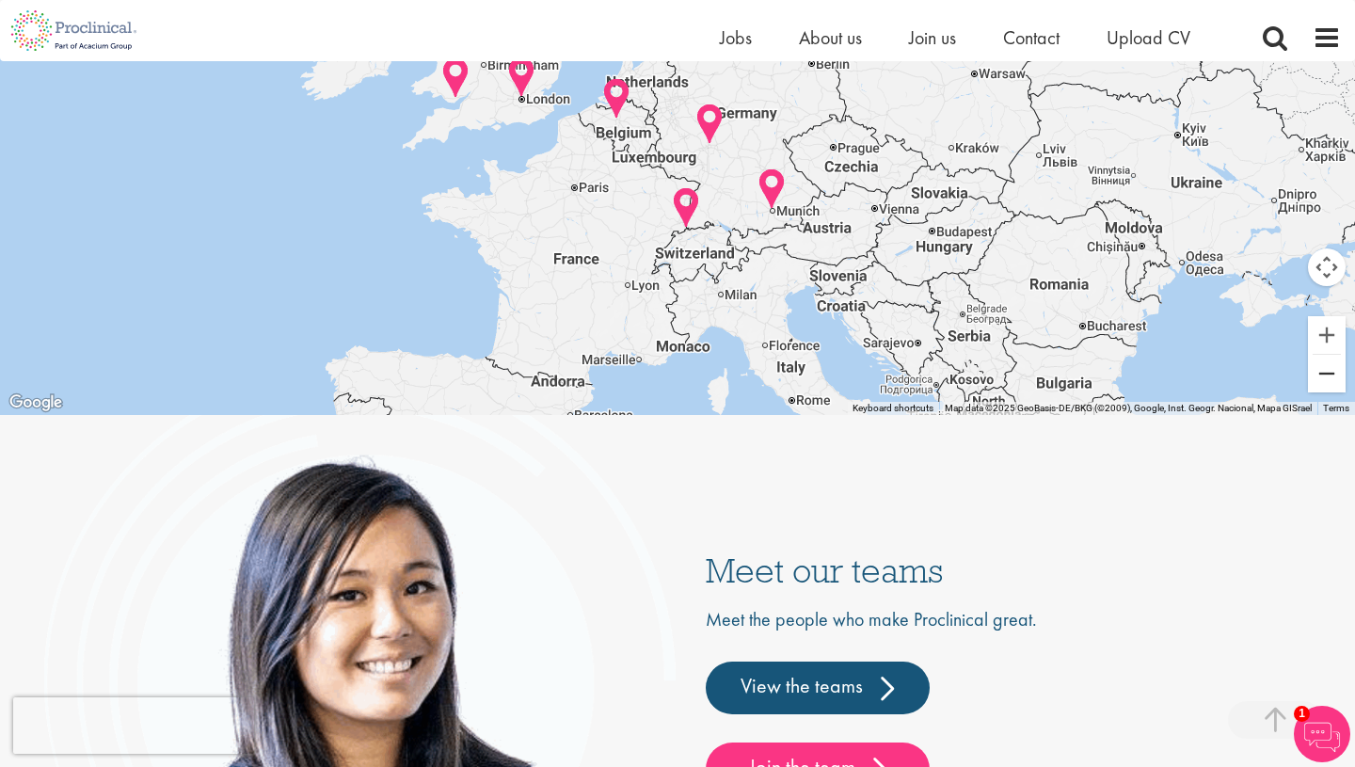
click at [1324, 385] on button "Zoom out" at bounding box center [1327, 374] width 38 height 38
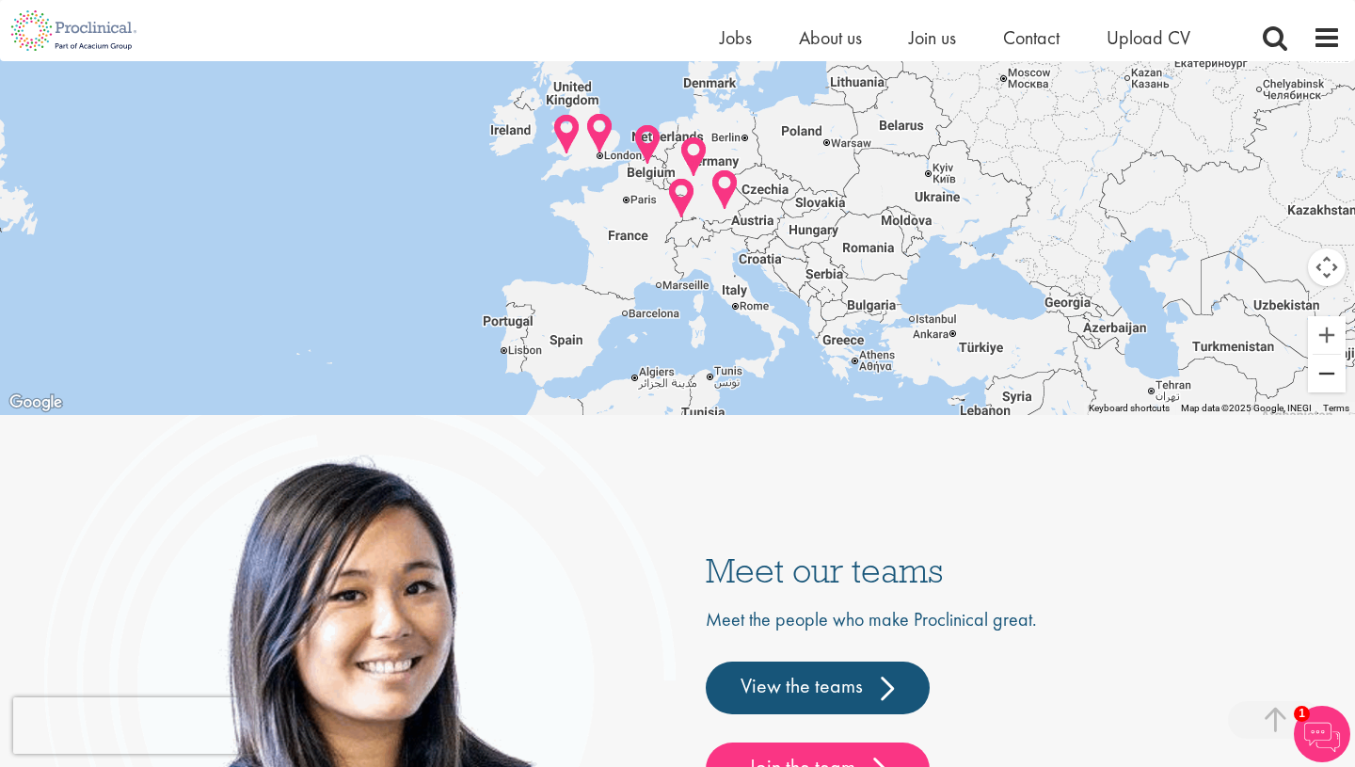
click at [1324, 385] on button "Zoom out" at bounding box center [1327, 374] width 38 height 38
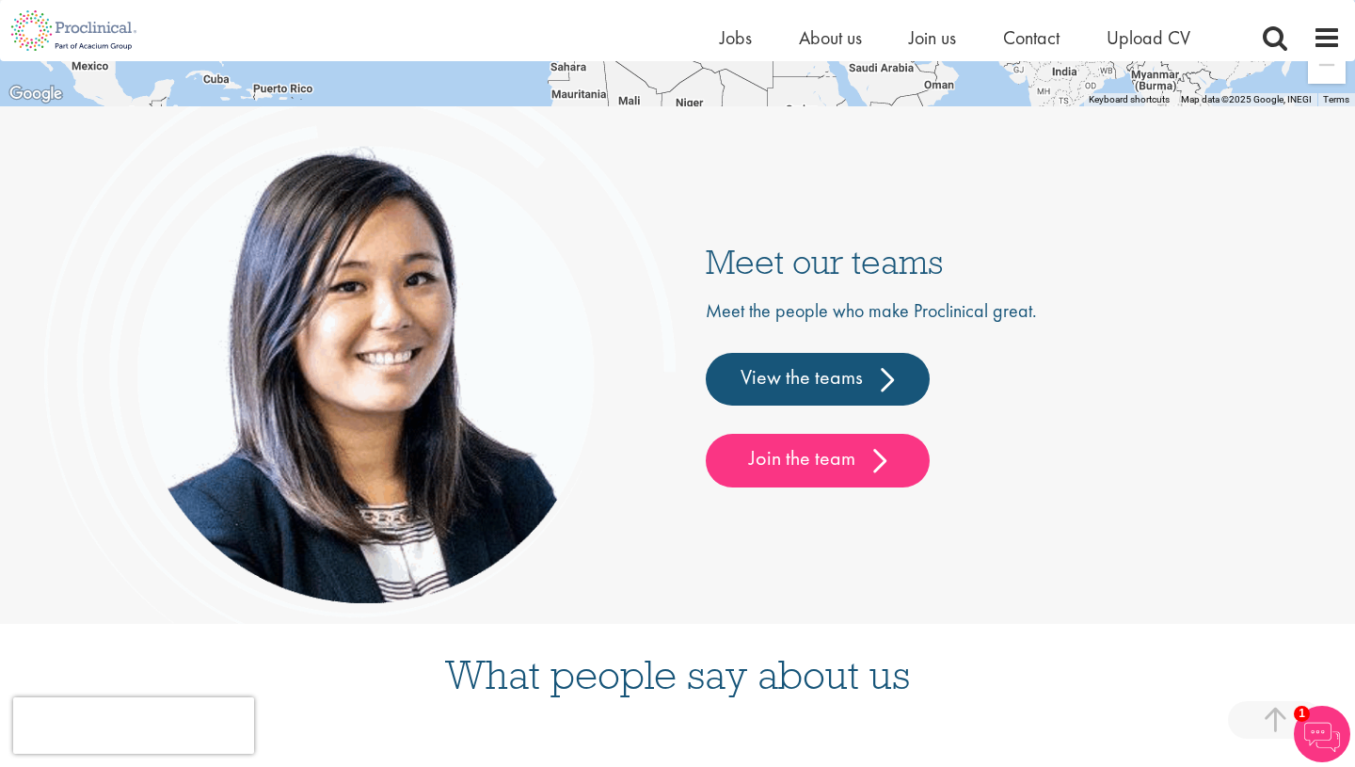
scroll to position [4466, 0]
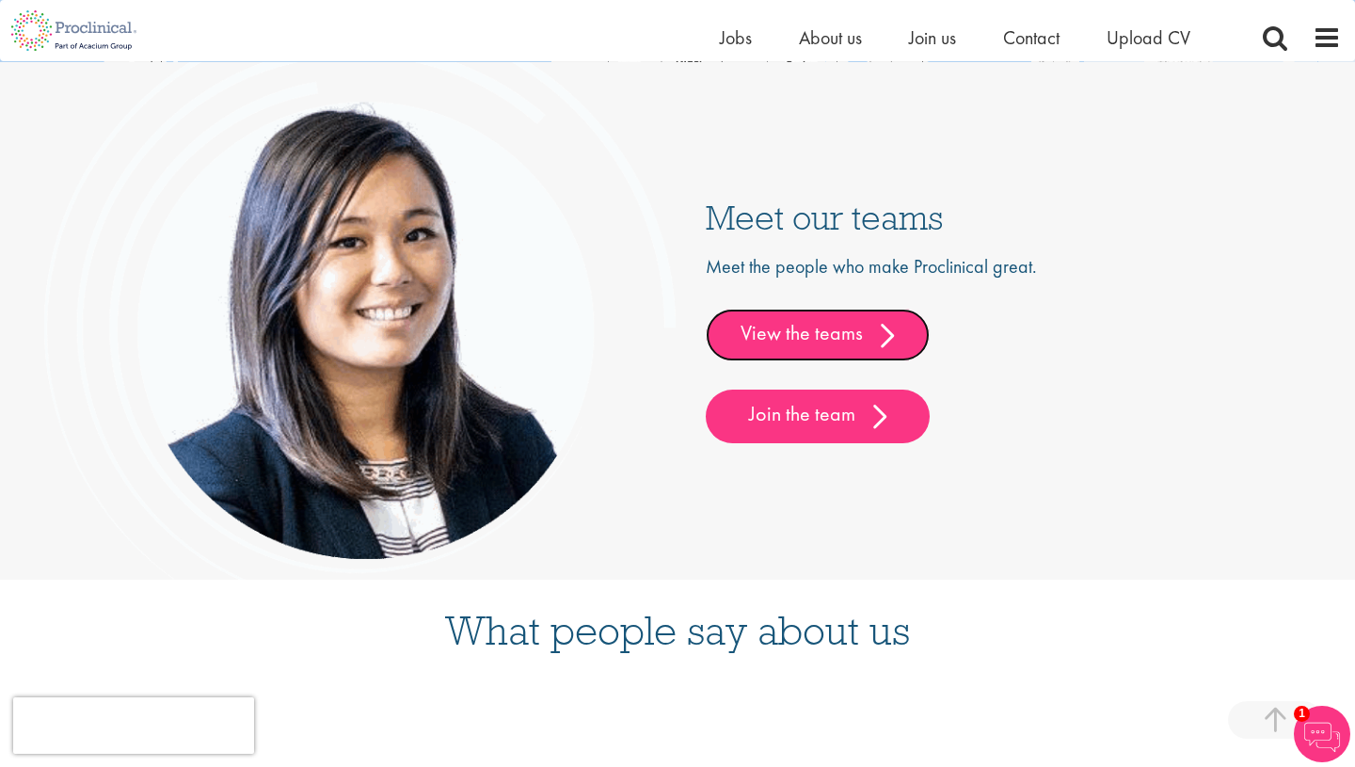
click at [820, 340] on link "View the teams" at bounding box center [818, 335] width 224 height 53
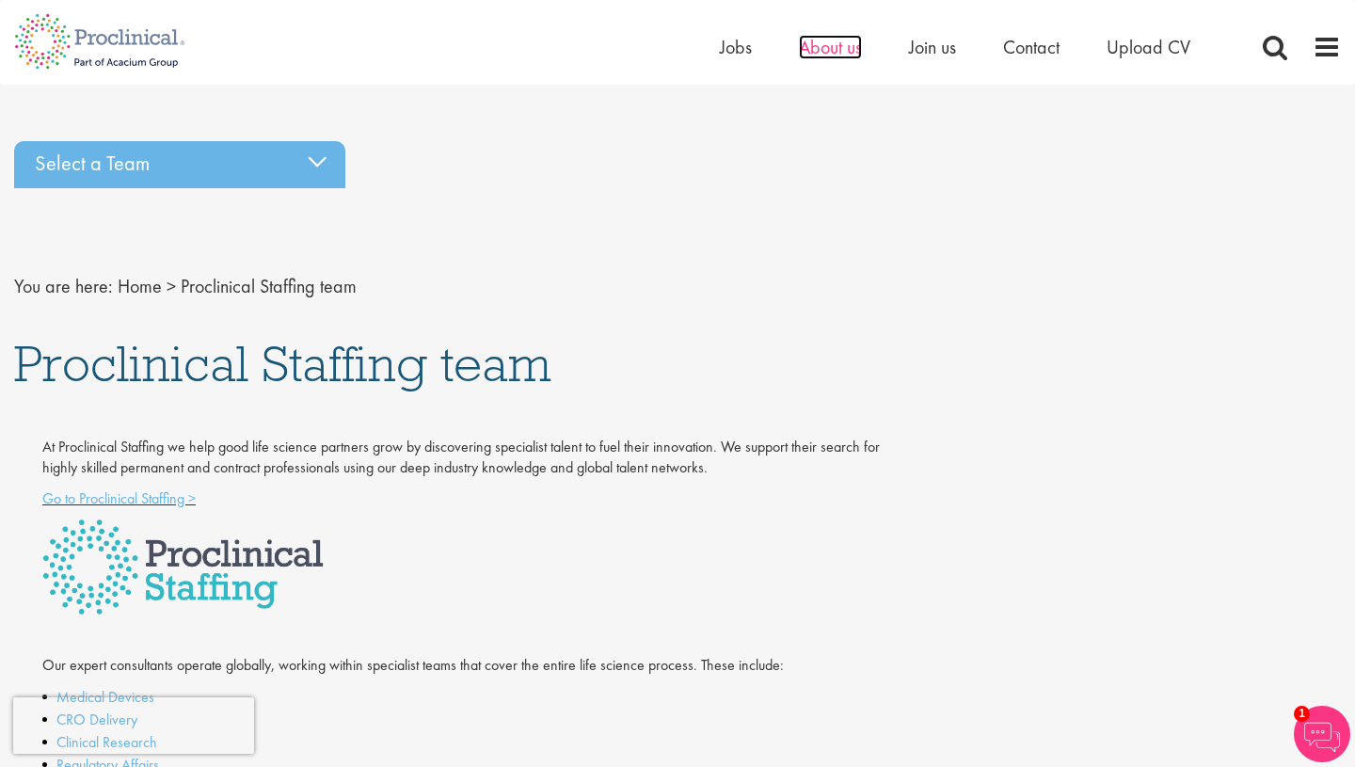
click at [825, 49] on span "About us" at bounding box center [830, 47] width 63 height 24
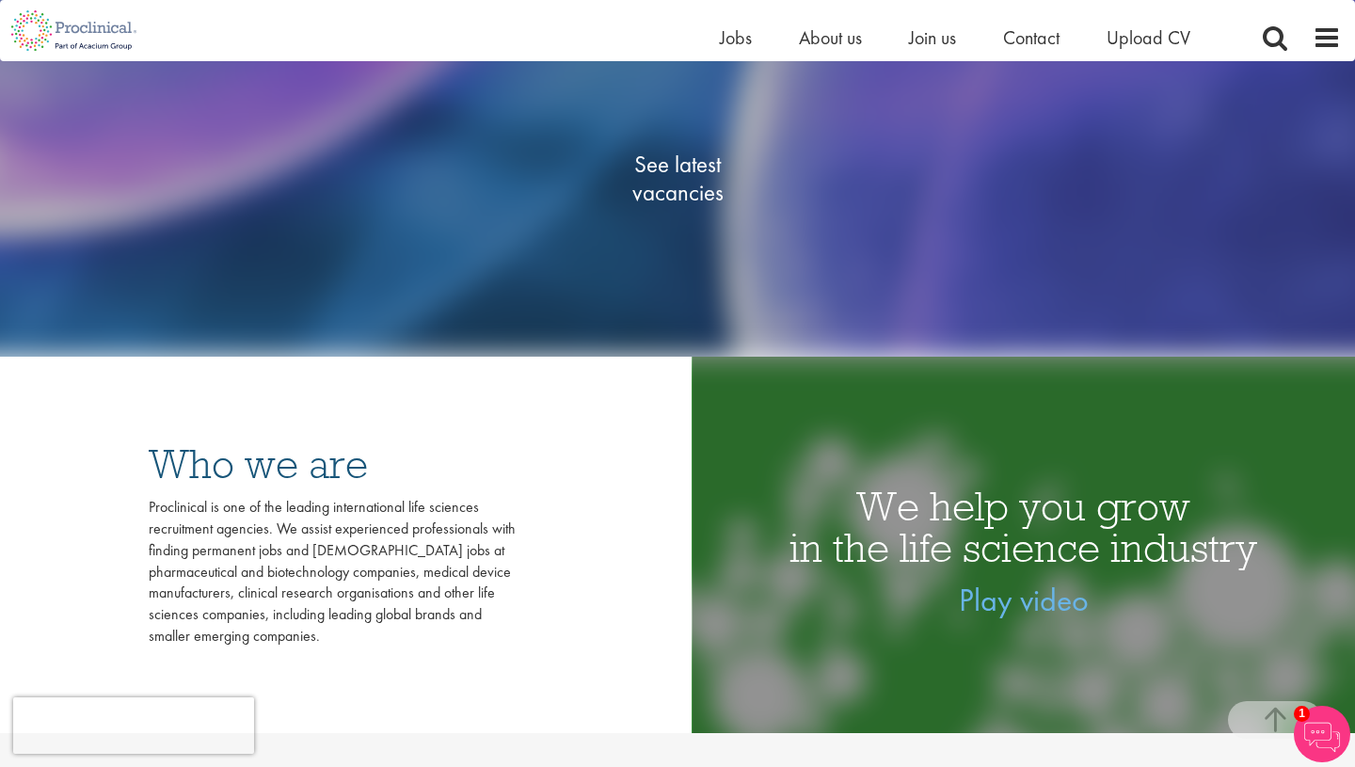
scroll to position [274, 0]
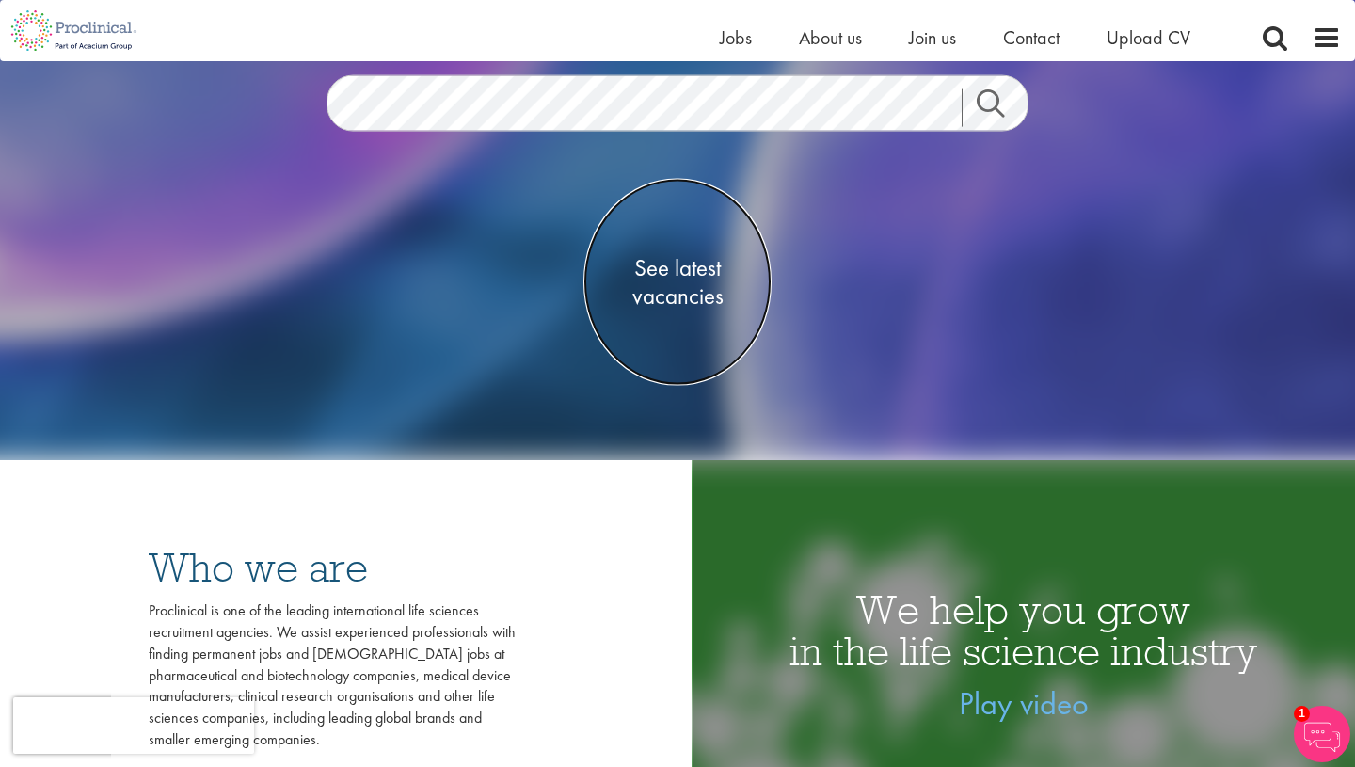
click at [676, 267] on span "See latest vacancies" at bounding box center [677, 282] width 188 height 56
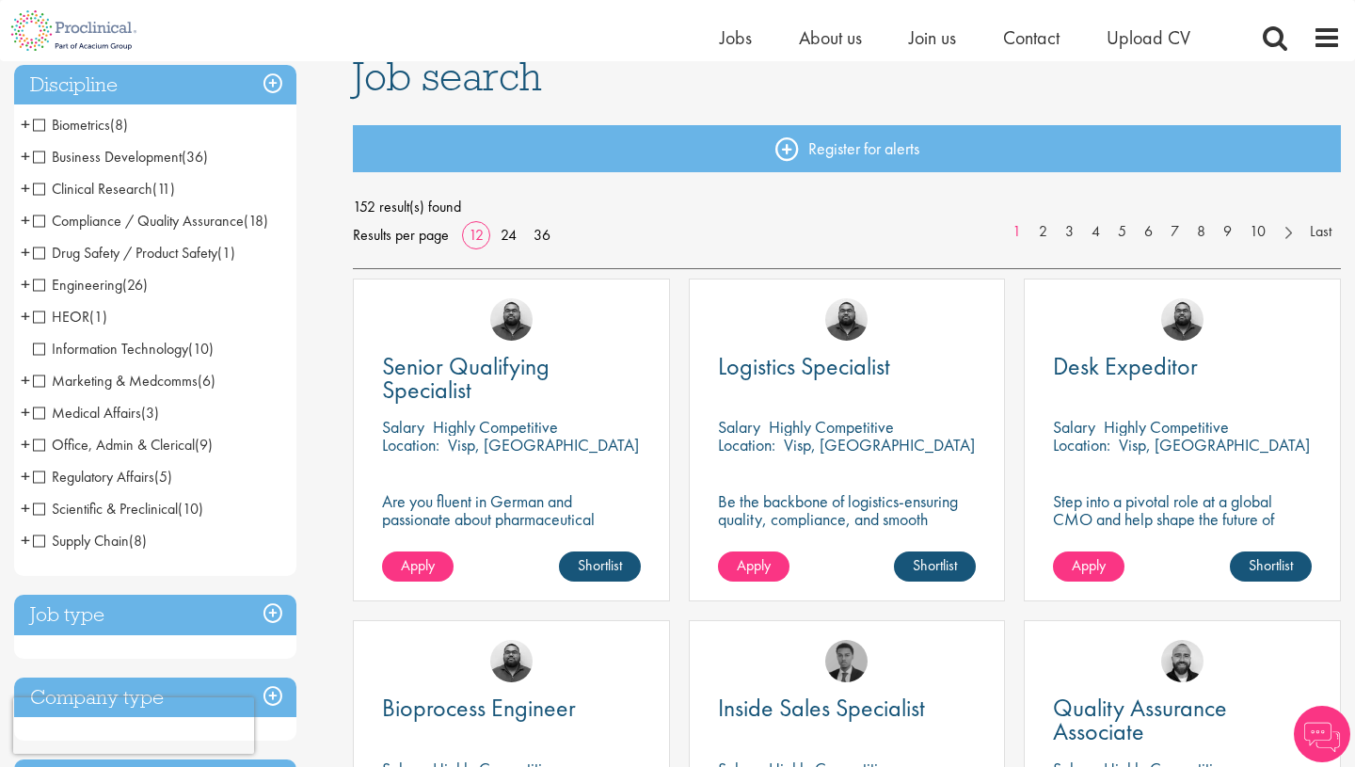
scroll to position [152, 0]
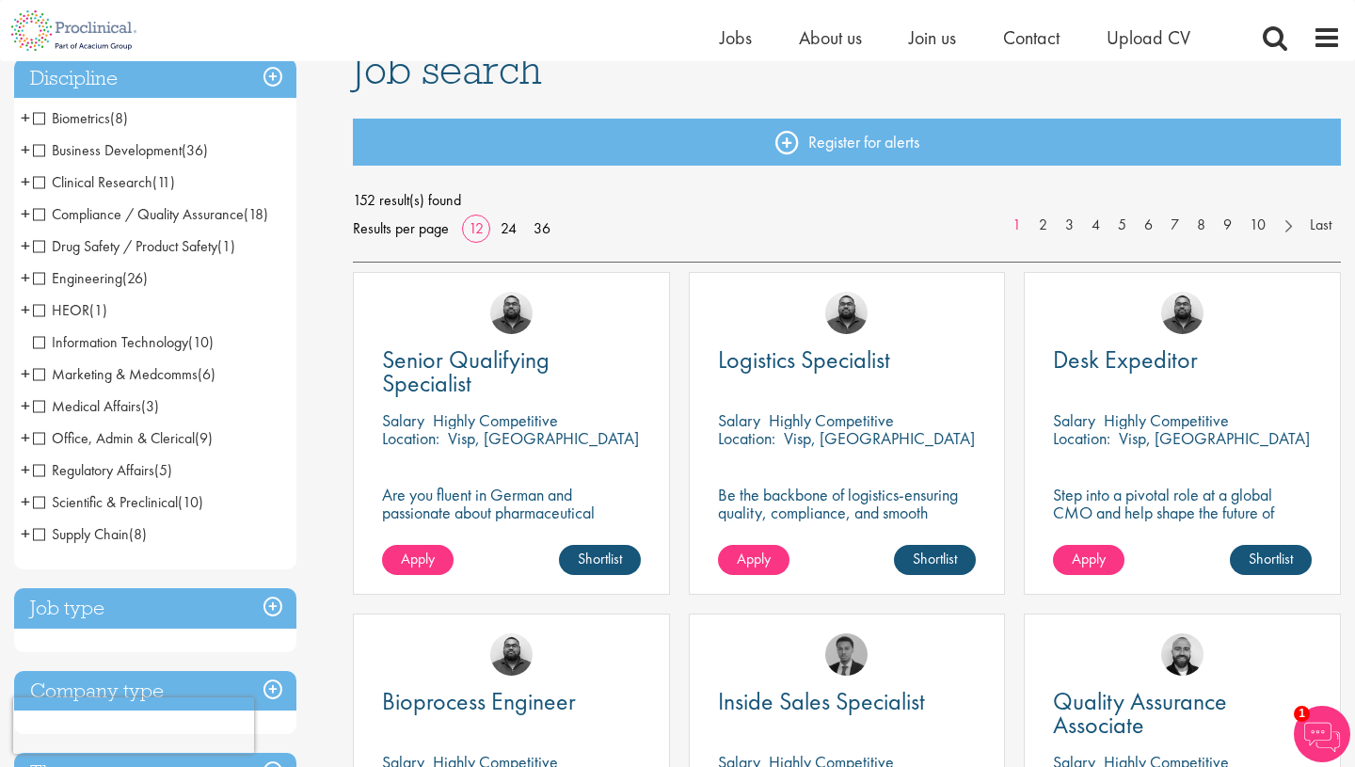
click at [164, 505] on span "Scientific & Preclinical" at bounding box center [105, 502] width 145 height 20
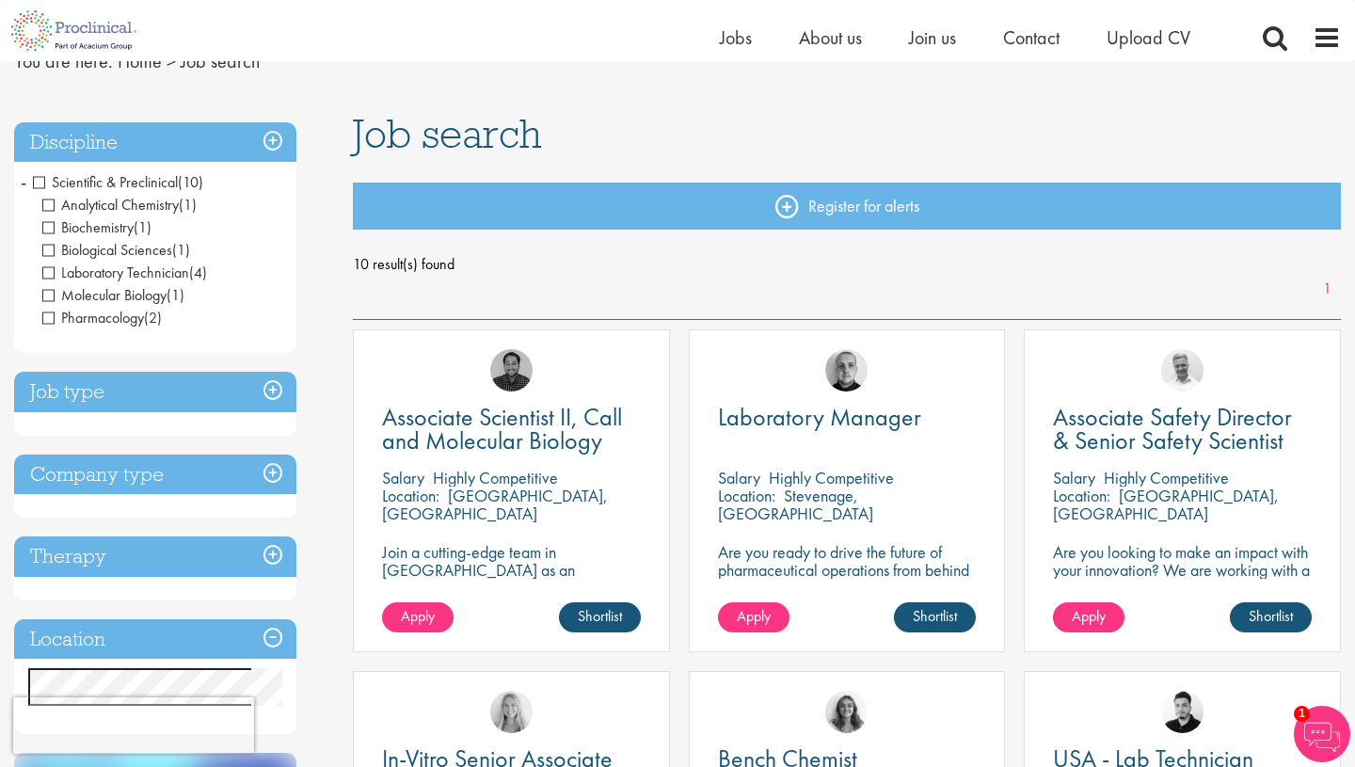
scroll to position [33, 0]
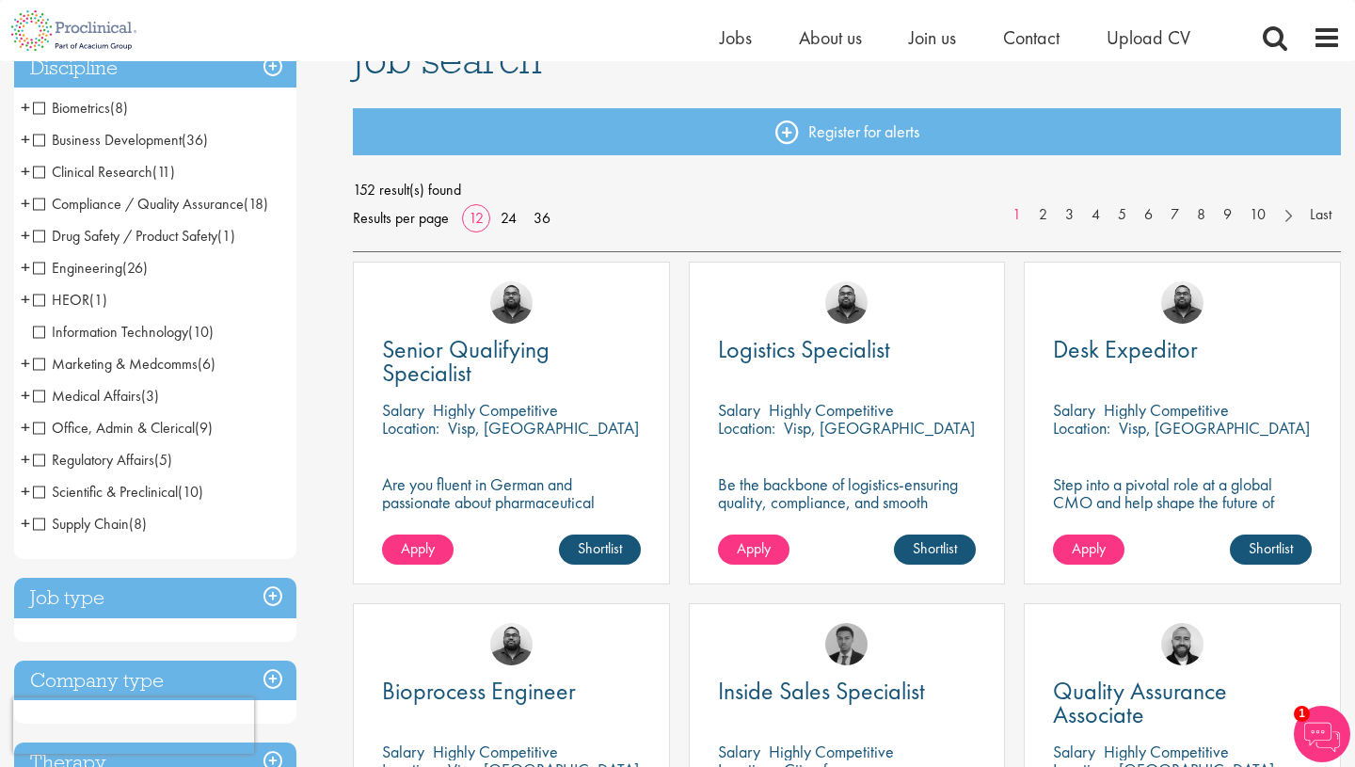
click at [112, 203] on span "Compliance / Quality Assurance" at bounding box center [138, 204] width 211 height 20
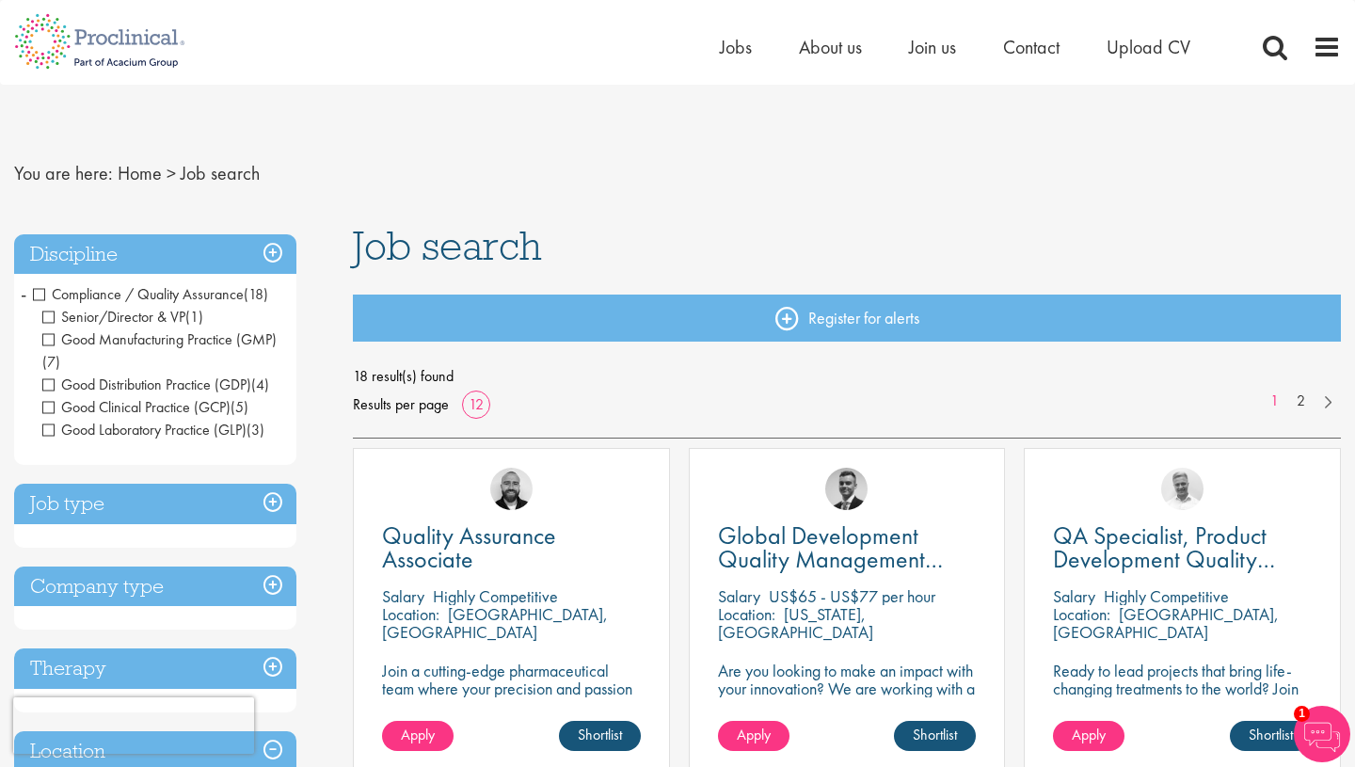
click at [183, 295] on span "Compliance / Quality Assurance" at bounding box center [138, 294] width 211 height 20
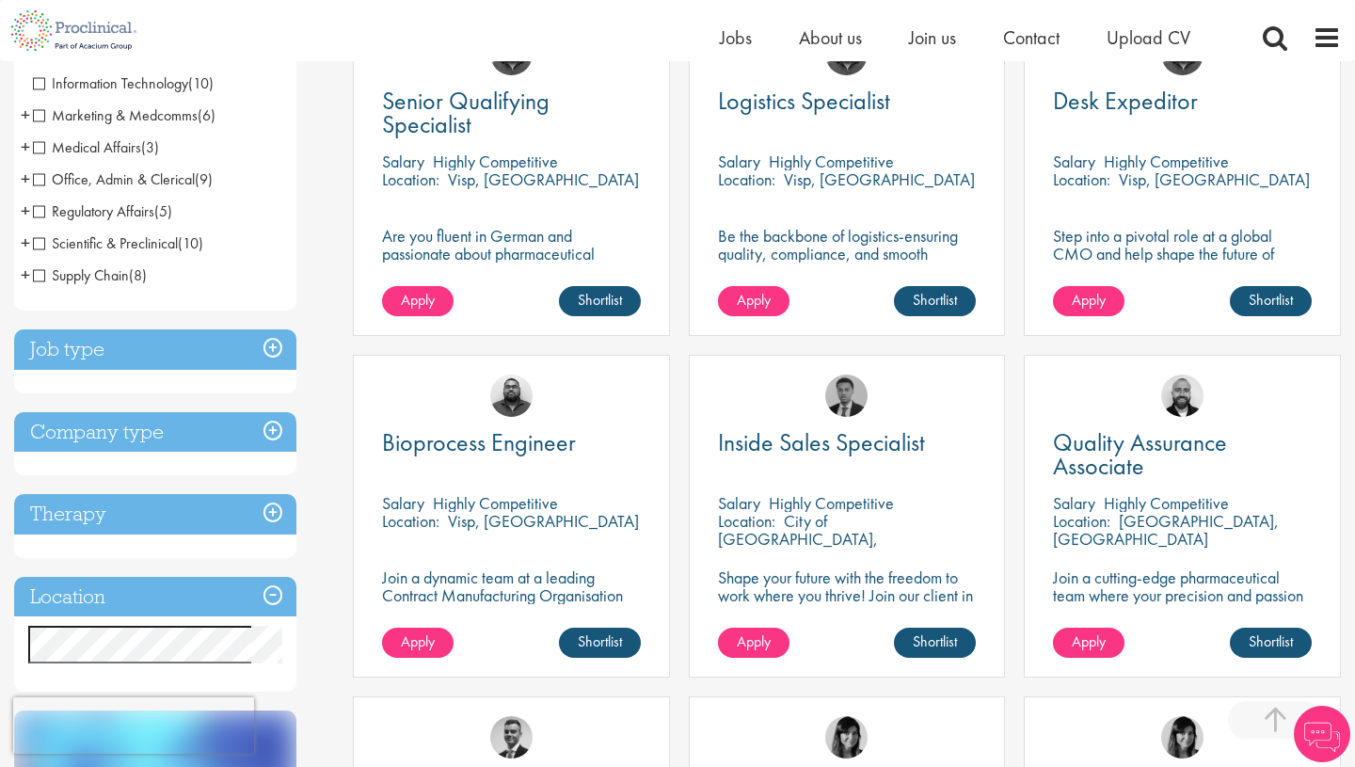
click at [276, 349] on h3 "Job type" at bounding box center [155, 349] width 282 height 40
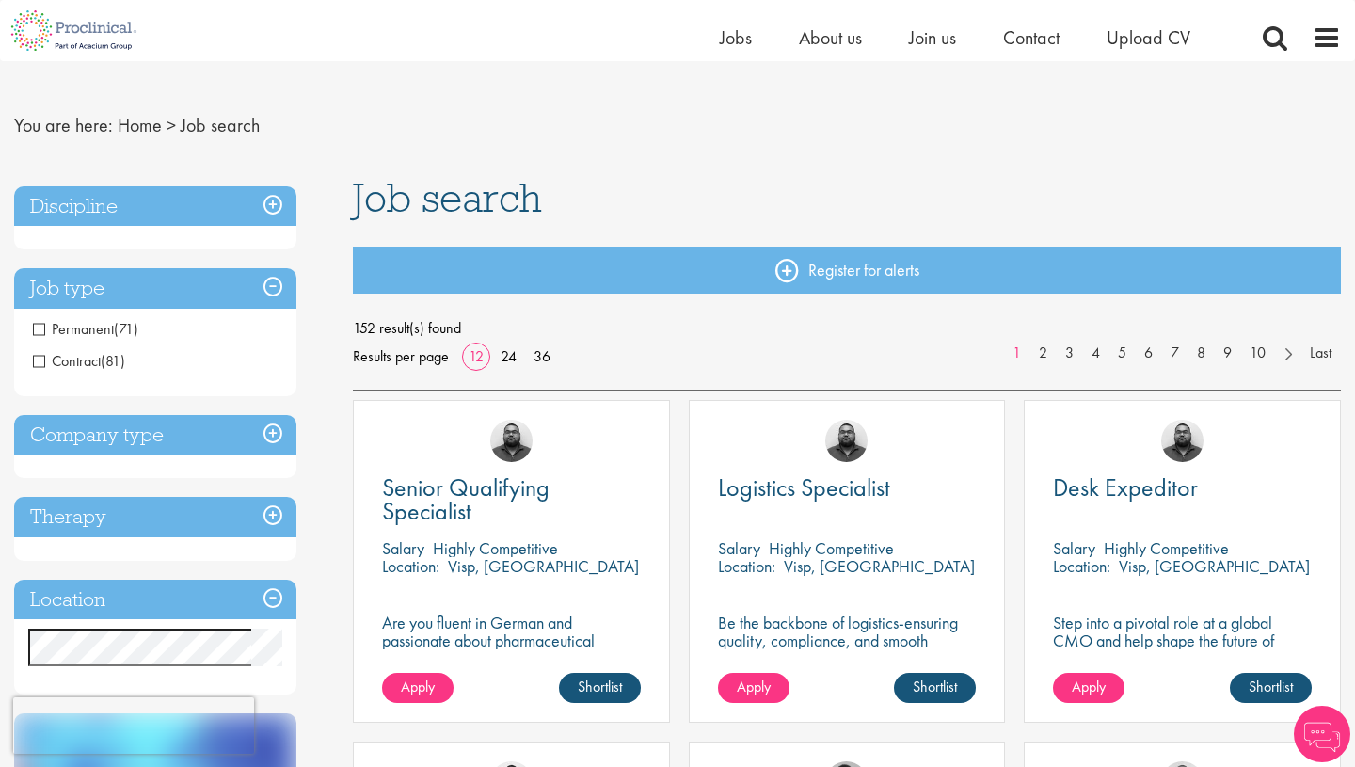
scroll to position [15, 0]
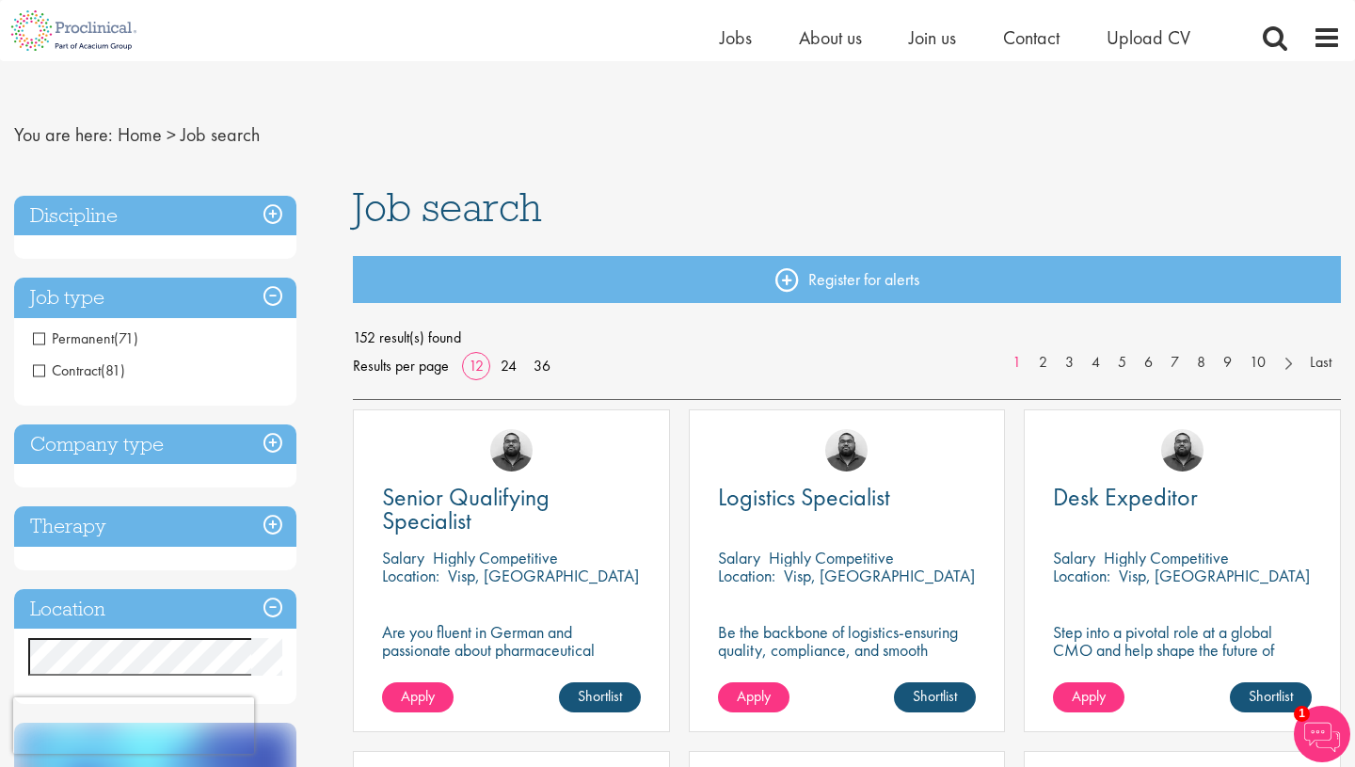
click at [127, 444] on h3 "Company type" at bounding box center [155, 444] width 282 height 40
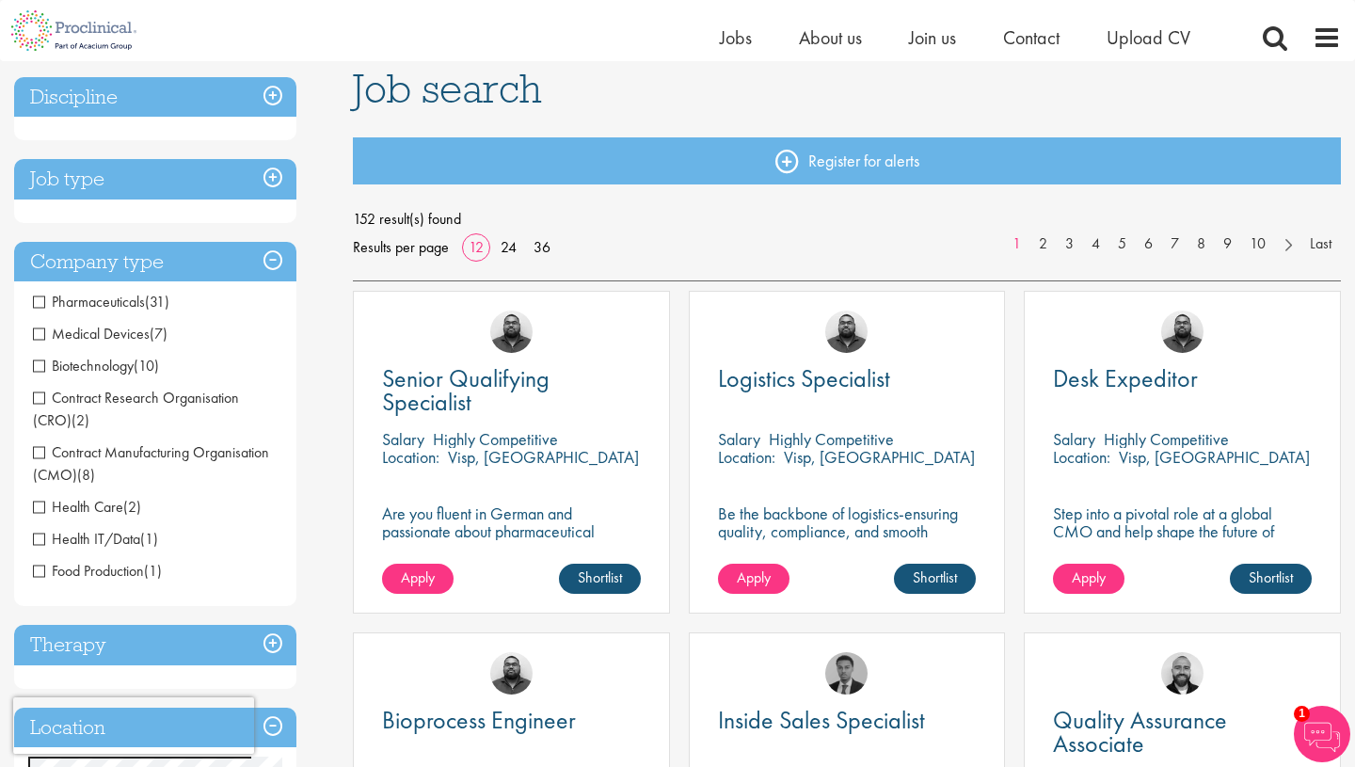
scroll to position [135, 0]
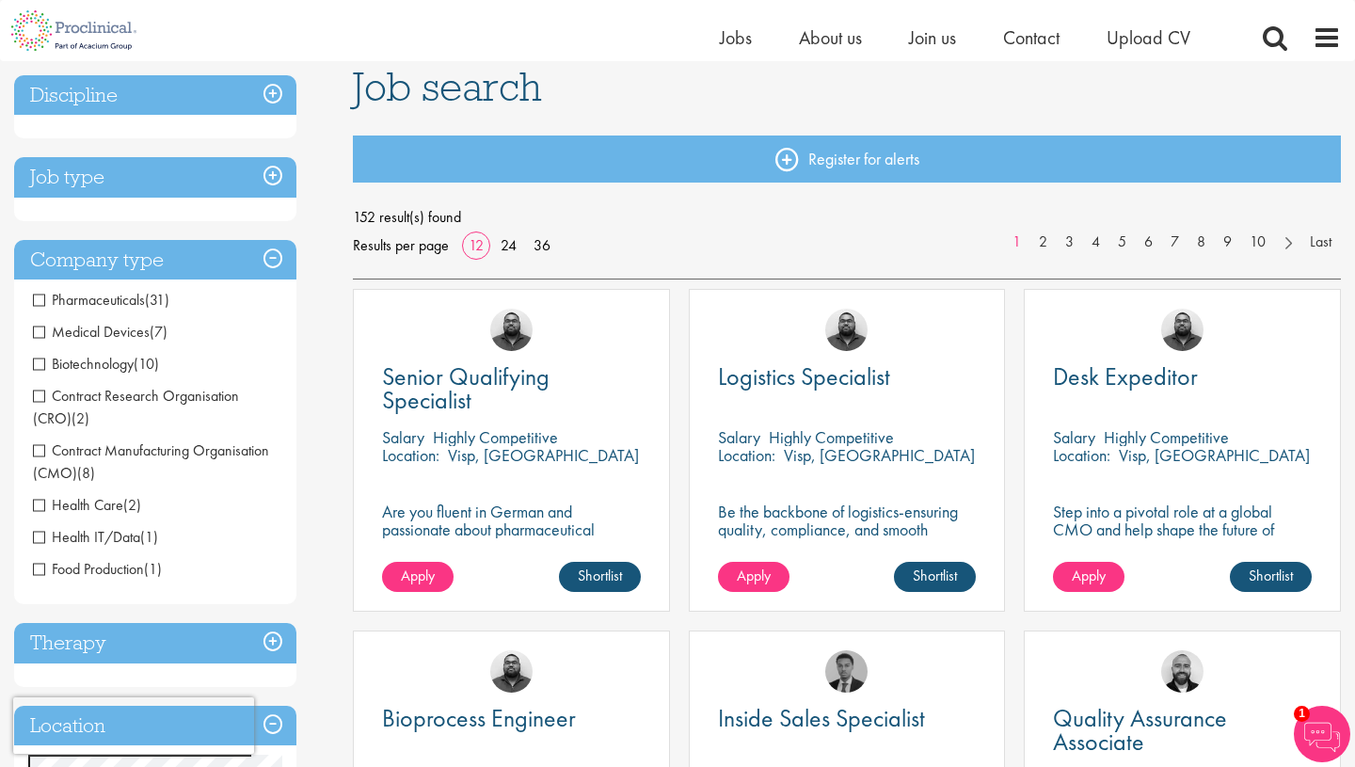
click at [166, 637] on h3 "Therapy" at bounding box center [155, 643] width 282 height 40
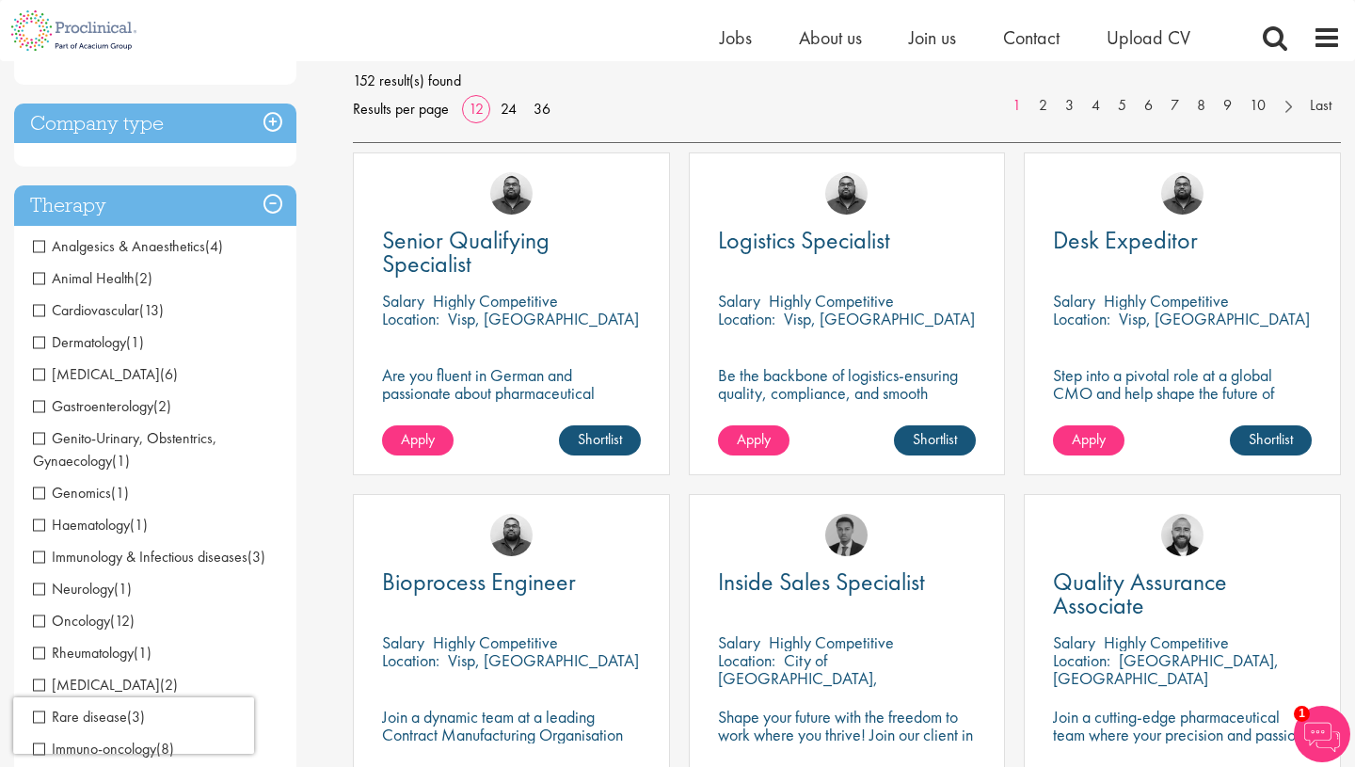
scroll to position [273, 0]
click at [125, 307] on span "Cardiovascular" at bounding box center [86, 309] width 106 height 20
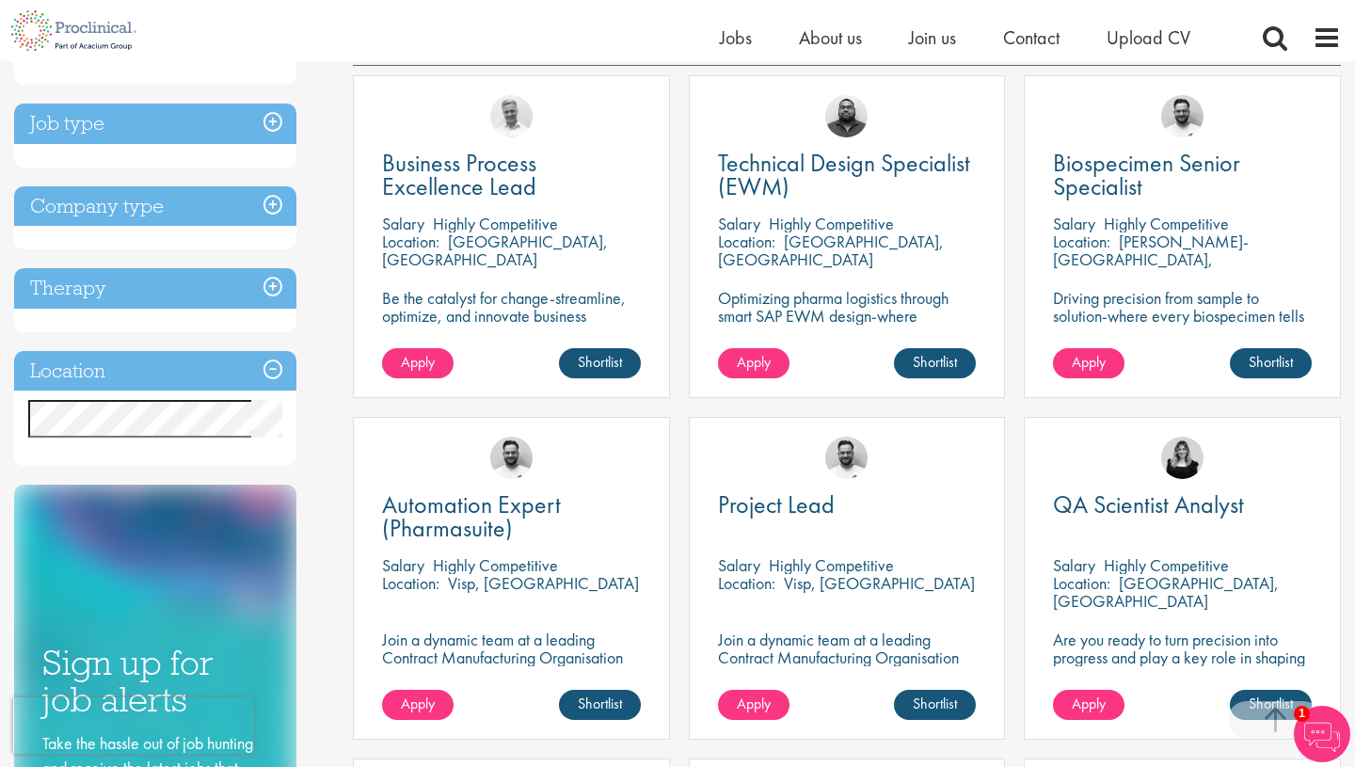
scroll to position [348, 0]
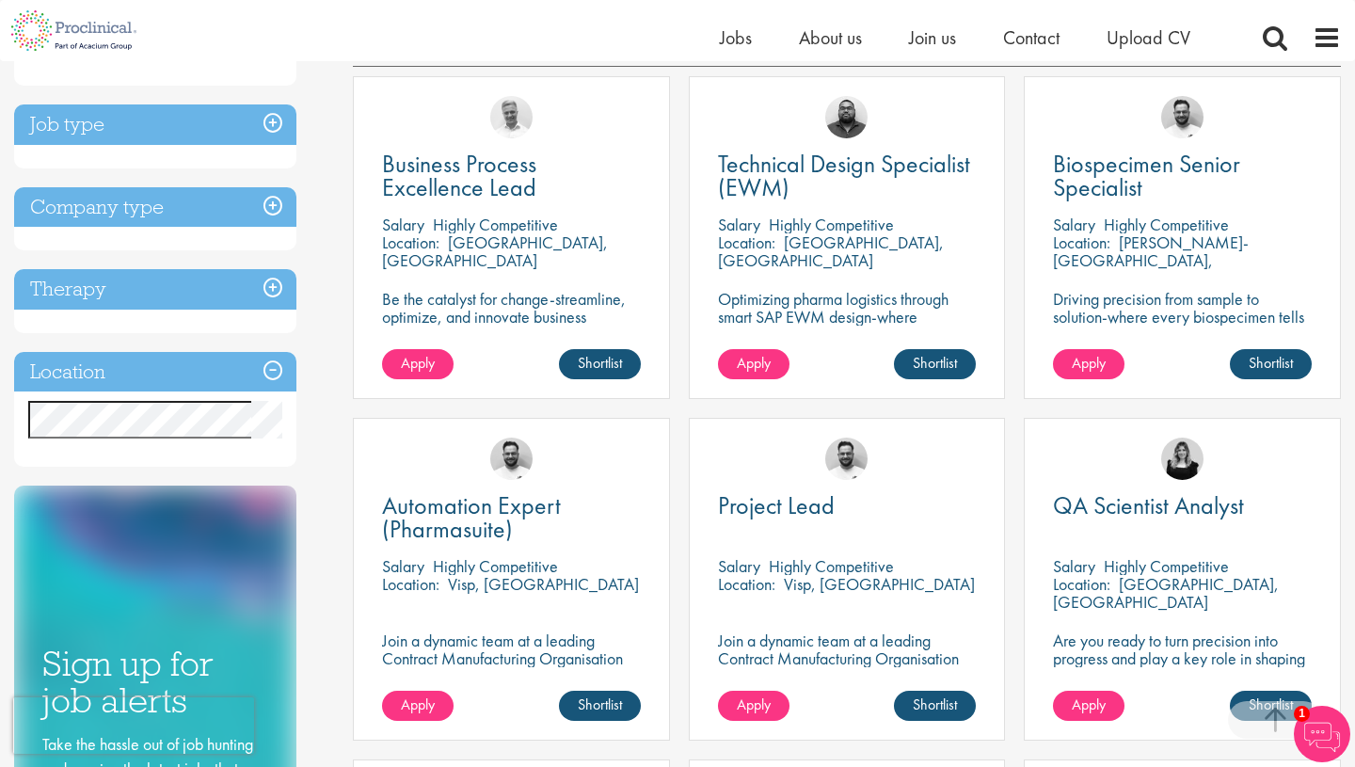
click at [278, 279] on h3 "Therapy" at bounding box center [155, 289] width 282 height 40
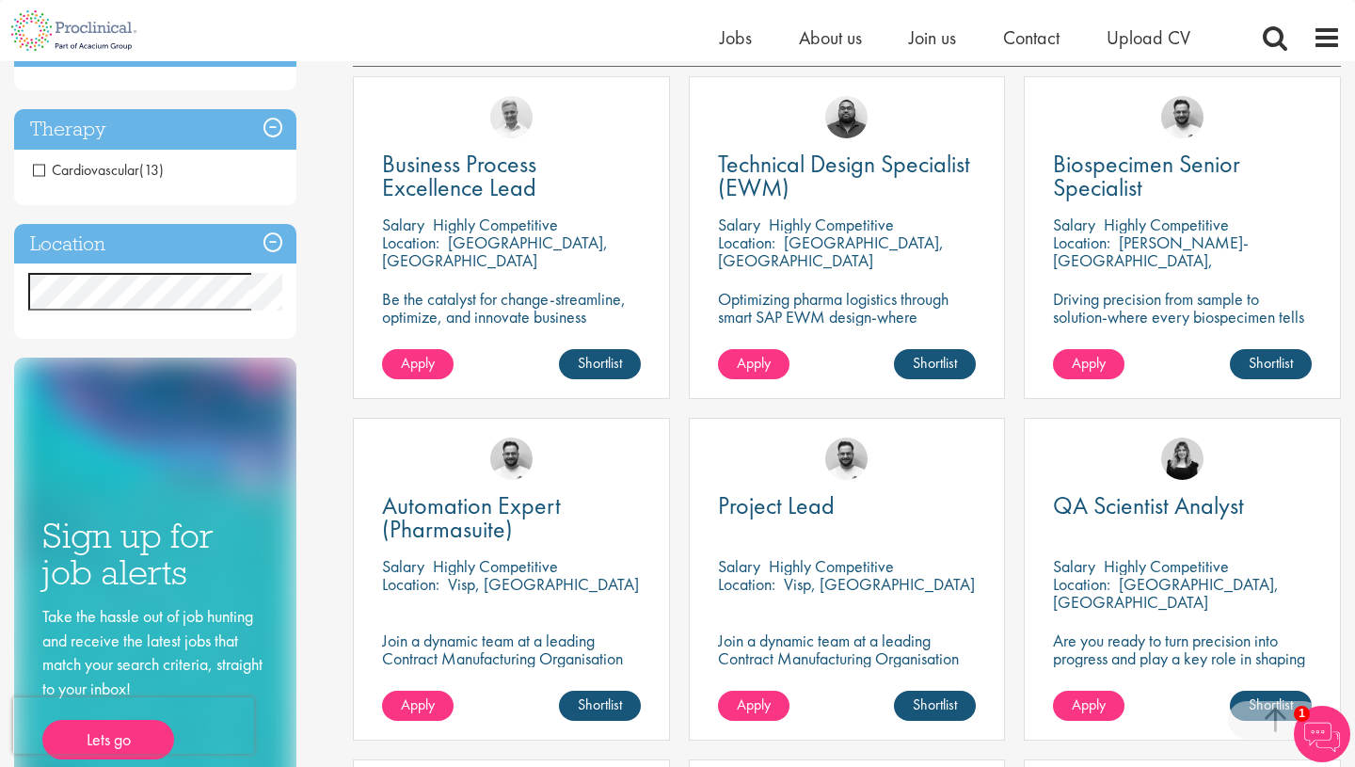
click at [127, 167] on span "Cardiovascular" at bounding box center [86, 170] width 106 height 20
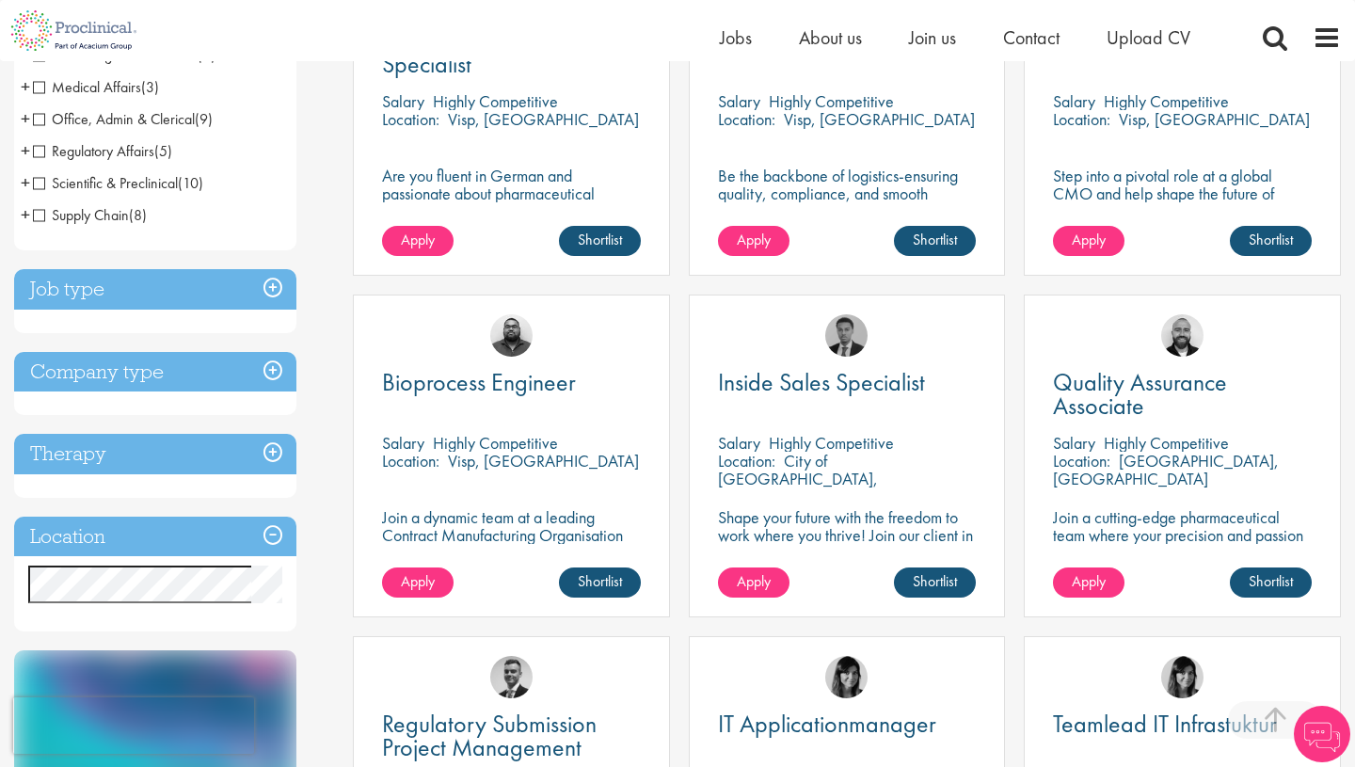
click at [110, 457] on h3 "Therapy" at bounding box center [155, 454] width 282 height 40
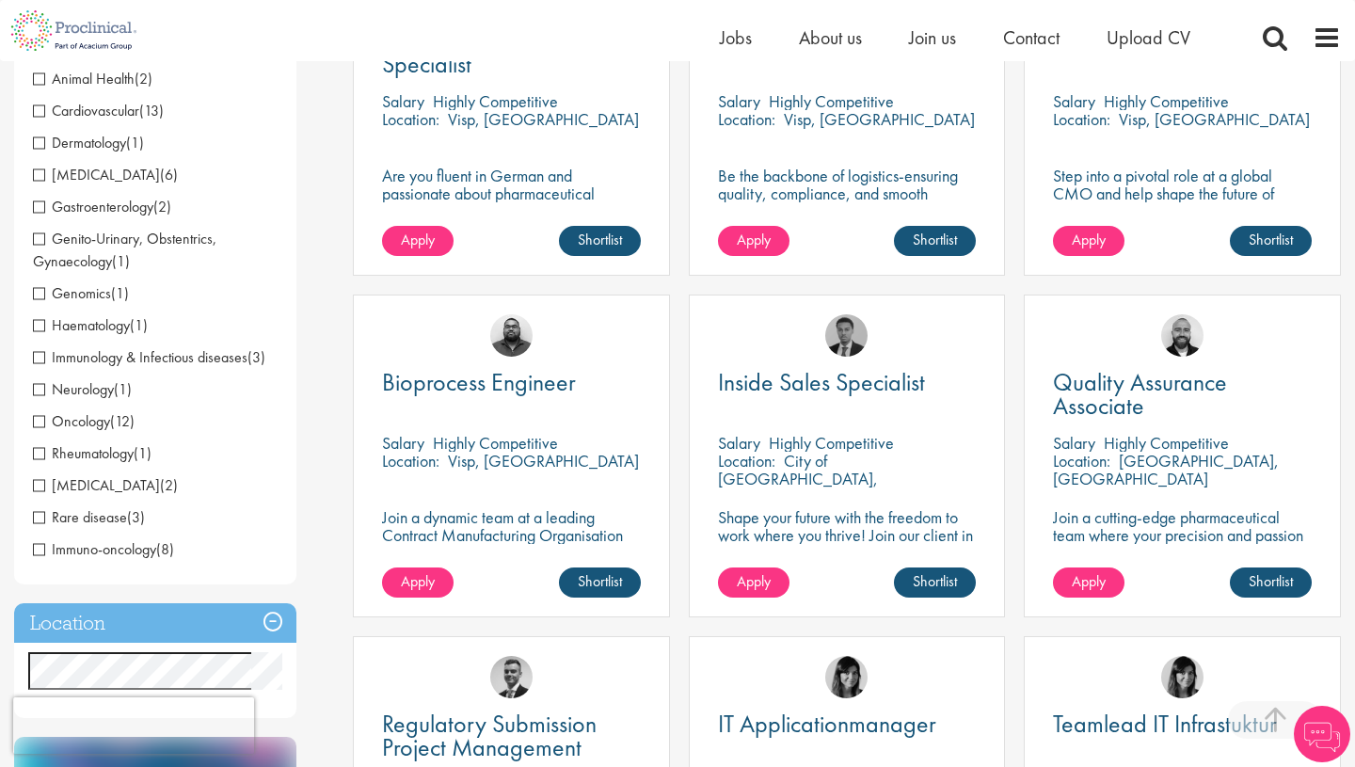
scroll to position [470, 0]
click at [90, 387] on span "Neurology" at bounding box center [73, 390] width 81 height 20
